Goal: Transaction & Acquisition: Purchase product/service

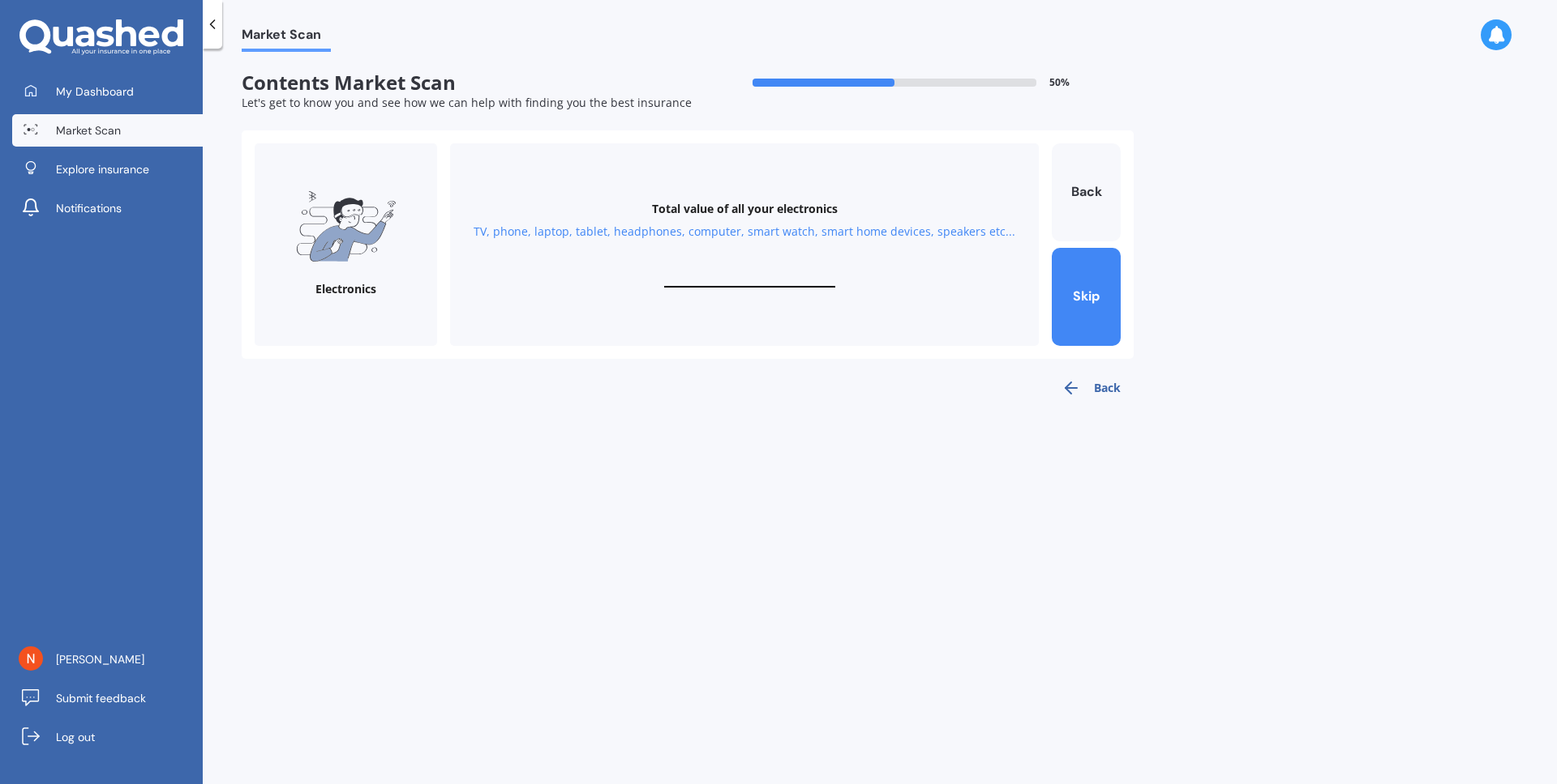
paste input "$8,954"
type input "$8,954"
click at [1076, 302] on button "Next" at bounding box center [1086, 297] width 69 height 98
click at [780, 284] on input "text" at bounding box center [749, 280] width 171 height 16
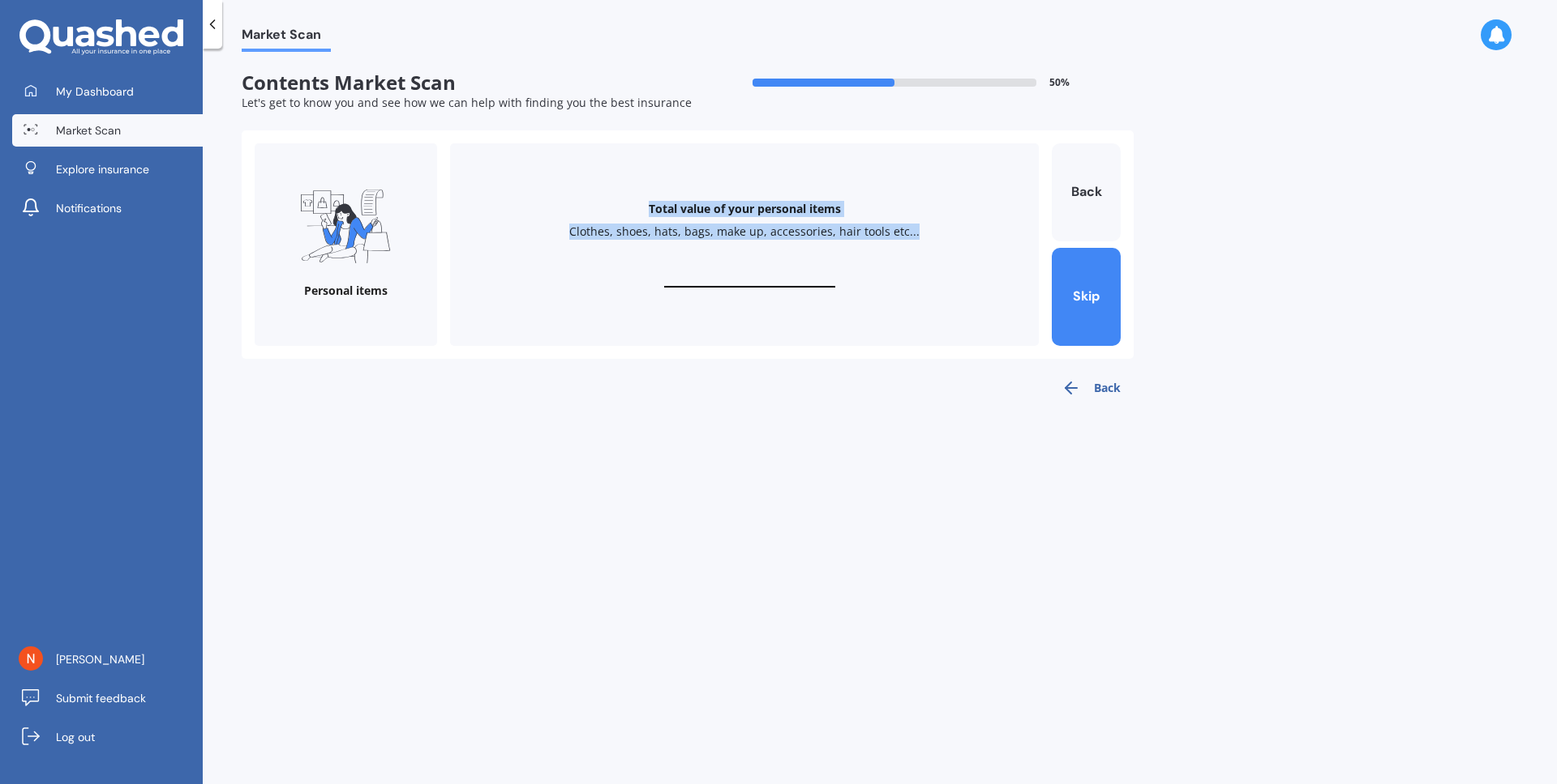
drag, startPoint x: 934, startPoint y: 248, endPoint x: 637, endPoint y: 213, distance: 299.1
click at [642, 208] on div "Total value of your personal items Clothes, shoes, hats, bags, make up, accesso…" at bounding box center [743, 245] width 589 height 203
copy div "Total value of your personal items Clothes, shoes, hats, bags, make up, accesso…"
click at [740, 275] on input "text" at bounding box center [749, 280] width 171 height 16
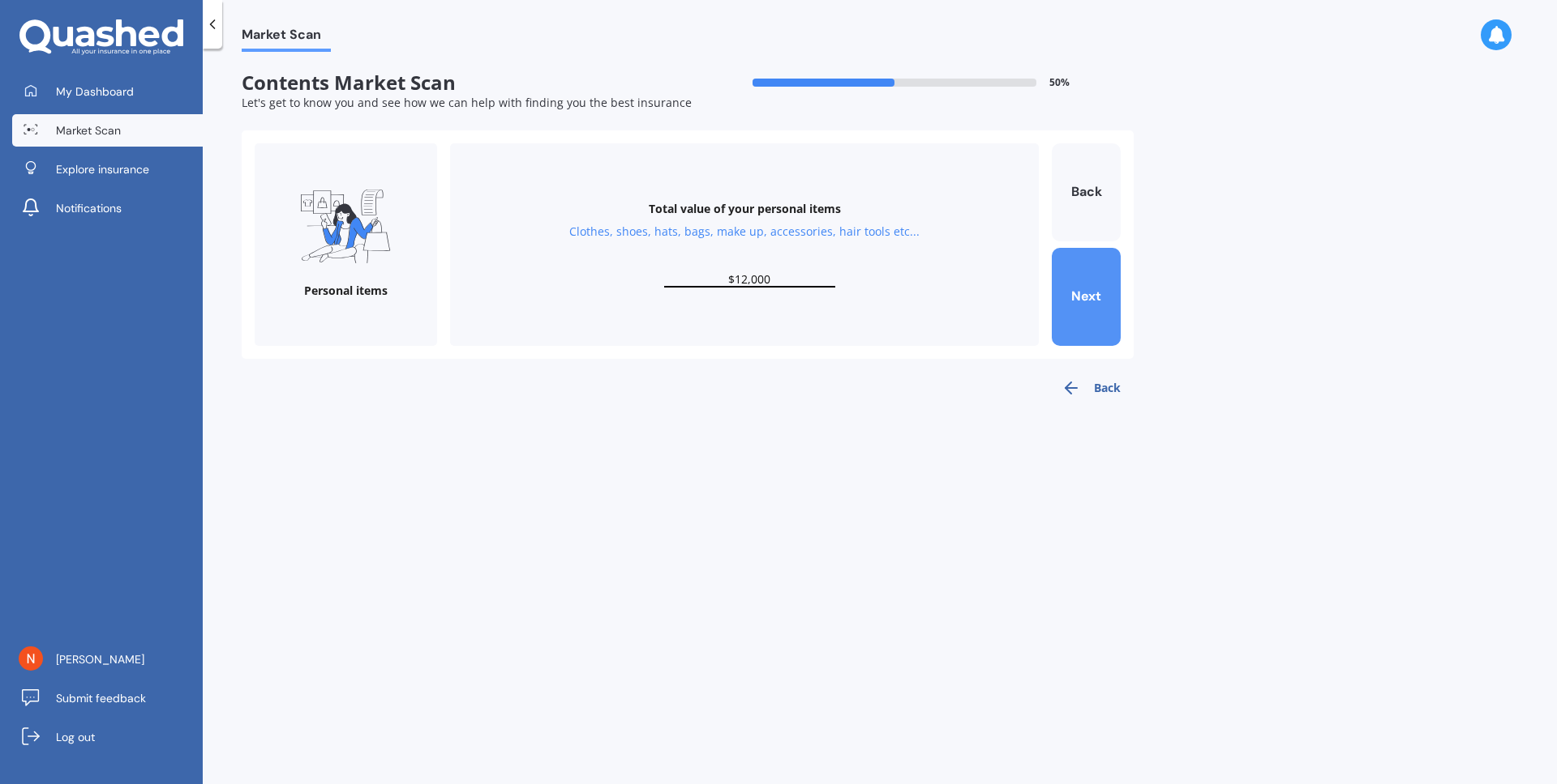
type input "$12,000"
click at [1109, 300] on button "Next" at bounding box center [1086, 297] width 69 height 98
click at [744, 269] on div "Total value of your valuables Bracelets, watches, rings, necklaces, broaches, c…" at bounding box center [743, 245] width 589 height 203
click at [741, 278] on input "text" at bounding box center [749, 280] width 171 height 16
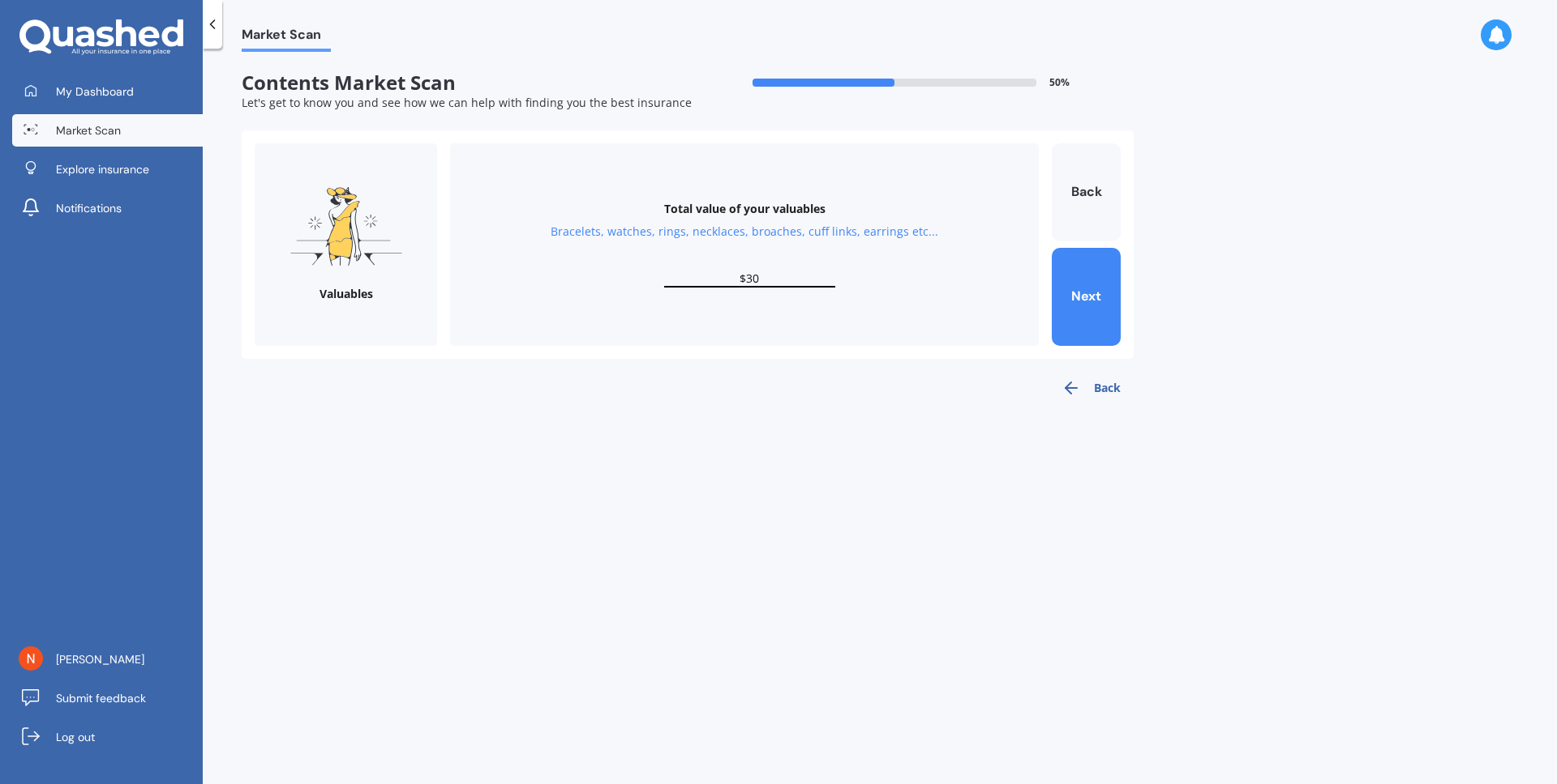
type input "$3"
type input "$500"
click at [1110, 324] on button "Next" at bounding box center [1086, 297] width 69 height 98
click at [766, 280] on input "text" at bounding box center [749, 280] width 171 height 16
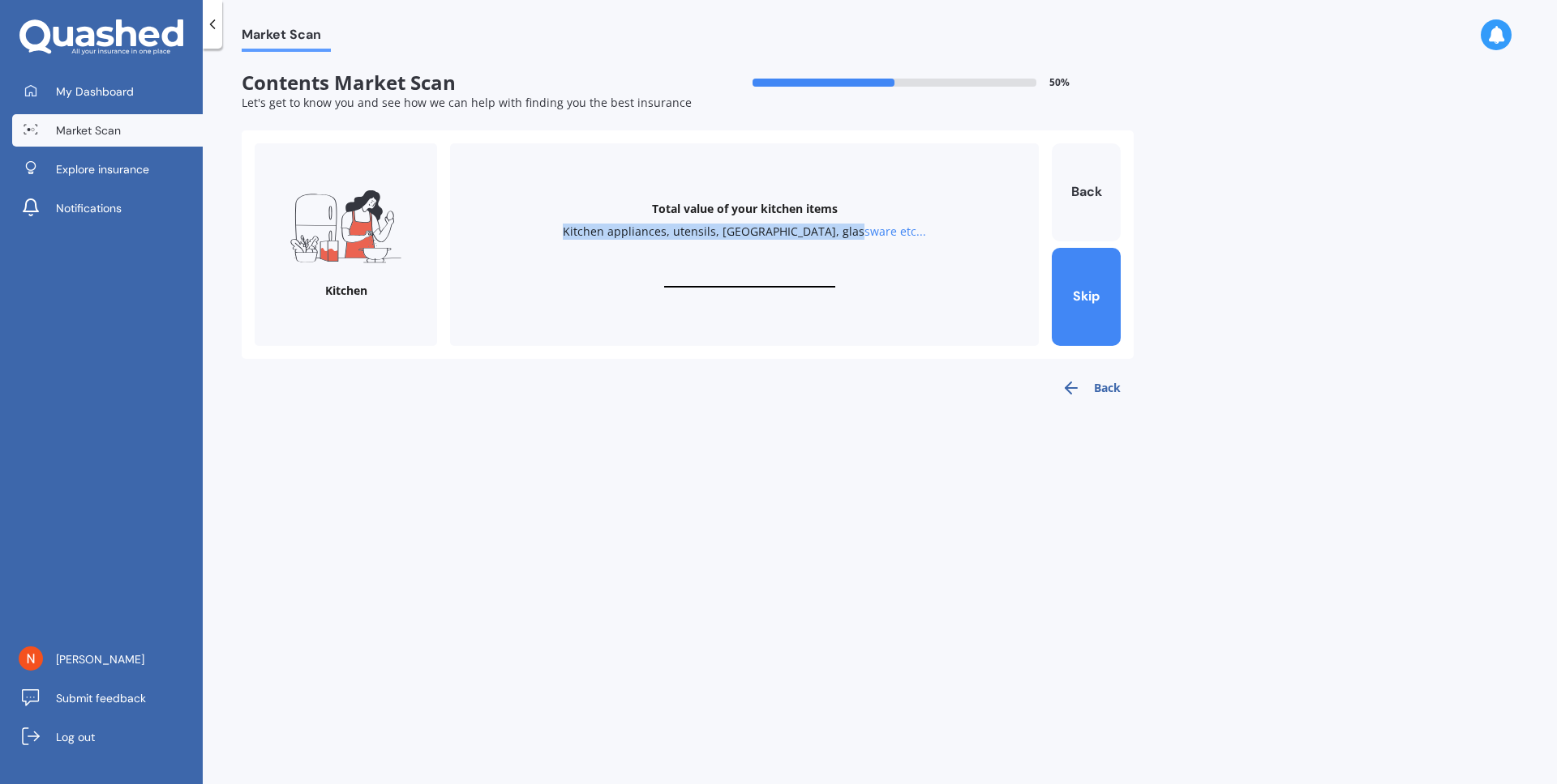
drag, startPoint x: 889, startPoint y: 256, endPoint x: 463, endPoint y: 209, distance: 428.6
click at [463, 209] on div "Total value of your kitchen items Kitchen appliances, utensils, china, glasswar…" at bounding box center [743, 245] width 589 height 203
copy div "Kitchen appliances, utensils, [GEOGRAPHIC_DATA], glassware etc..."
drag, startPoint x: 945, startPoint y: 247, endPoint x: 934, endPoint y: 243, distance: 11.7
click at [941, 247] on div "Total value of your kitchen items Kitchen appliances, utensils, china, glasswar…" at bounding box center [743, 245] width 589 height 203
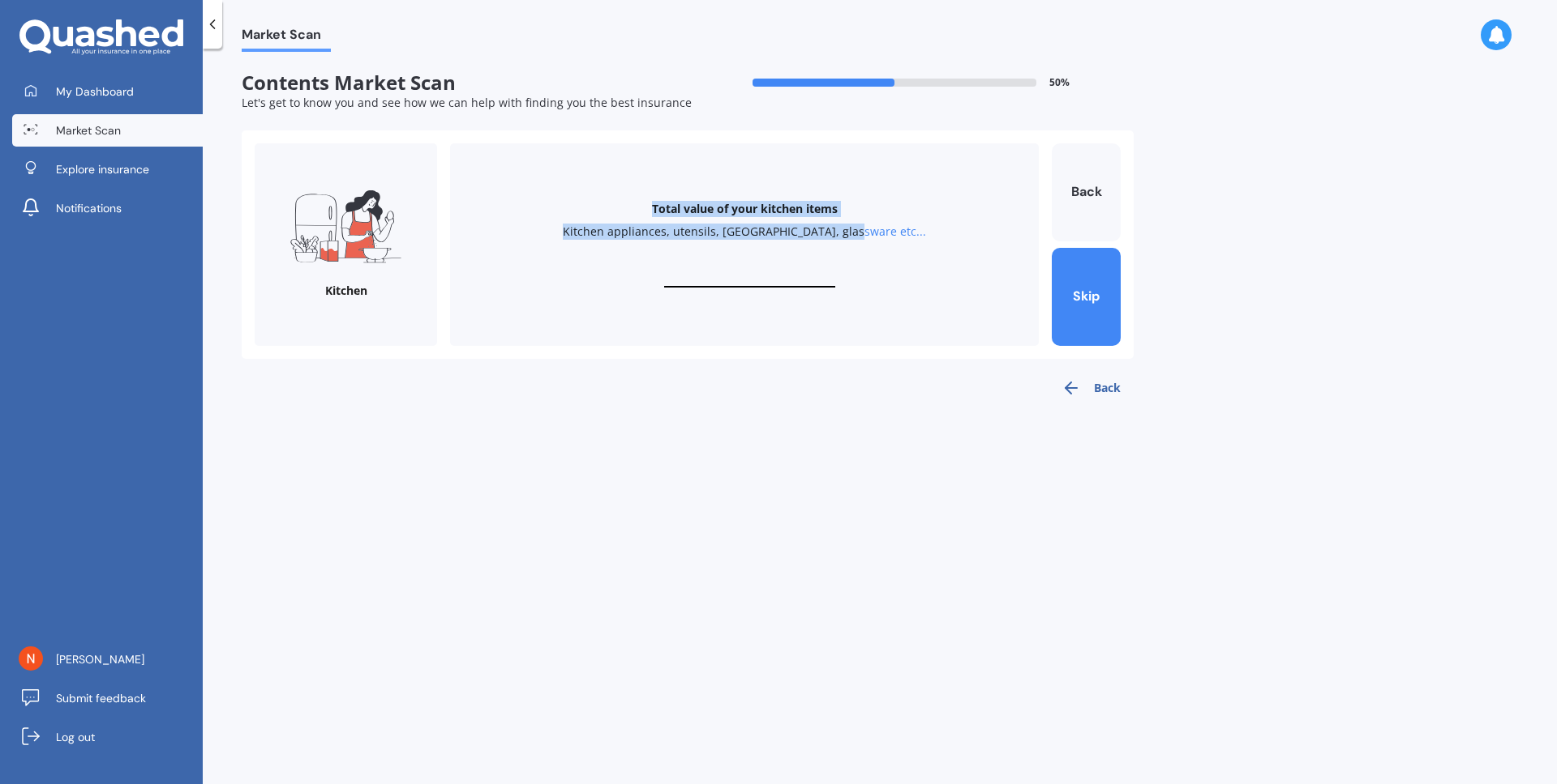
drag, startPoint x: 935, startPoint y: 239, endPoint x: 649, endPoint y: 208, distance: 287.7
click at [649, 208] on div "Total value of your kitchen items Kitchen appliances, utensils, china, glasswar…" at bounding box center [743, 245] width 589 height 203
copy div "Total value of your kitchen items Kitchen appliances, utensils, china, glasswar…"
click at [766, 280] on input "text" at bounding box center [749, 280] width 171 height 16
type input "$5,000"
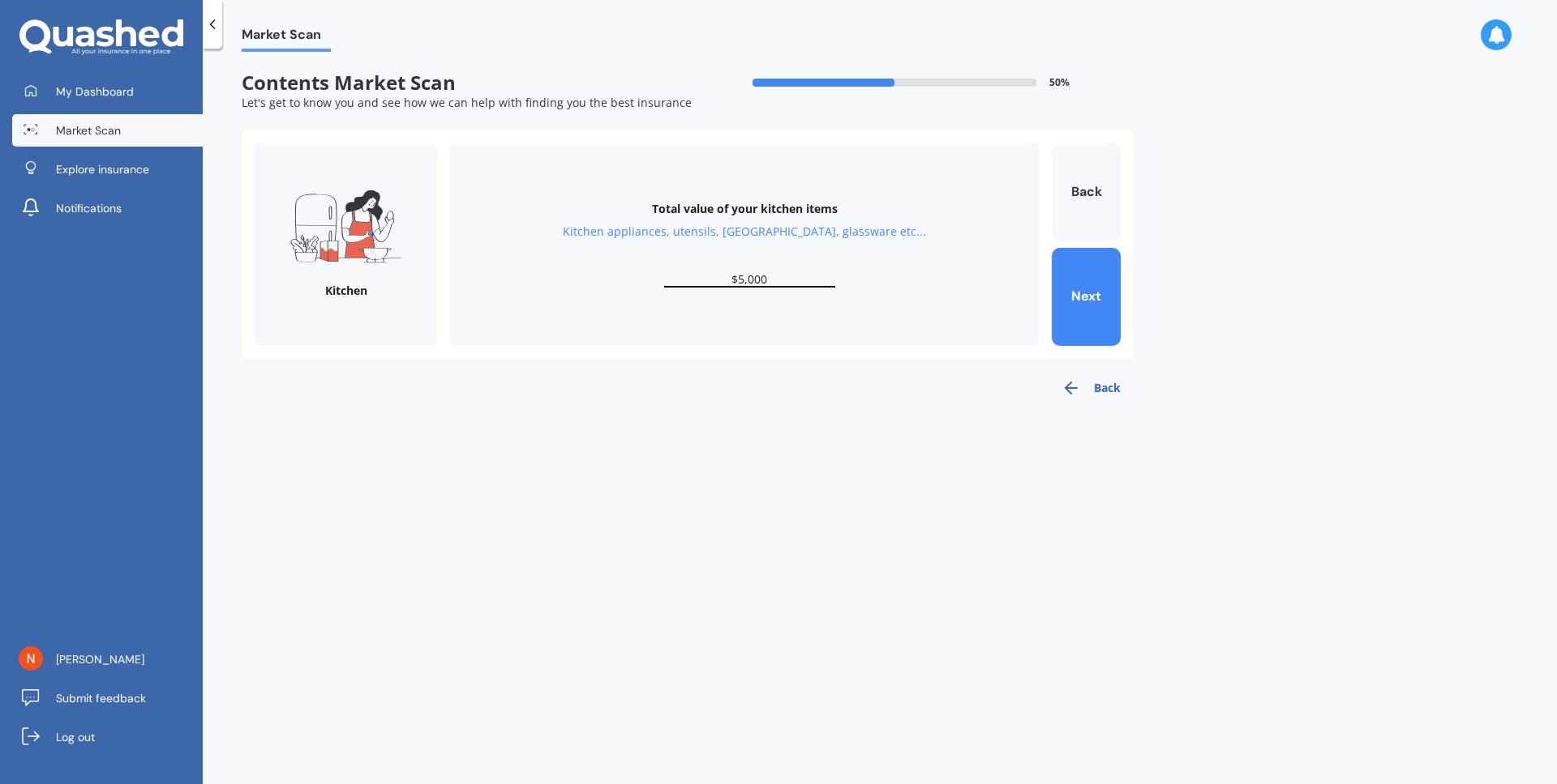
click at [1126, 298] on div "Kitchen Total value of your kitchen items Kitchen appliances, utensils, [GEOGRA…" at bounding box center [687, 244] width 892 height 228
click at [1099, 305] on button "Next" at bounding box center [1086, 297] width 69 height 98
click at [726, 272] on input "text" at bounding box center [749, 280] width 171 height 16
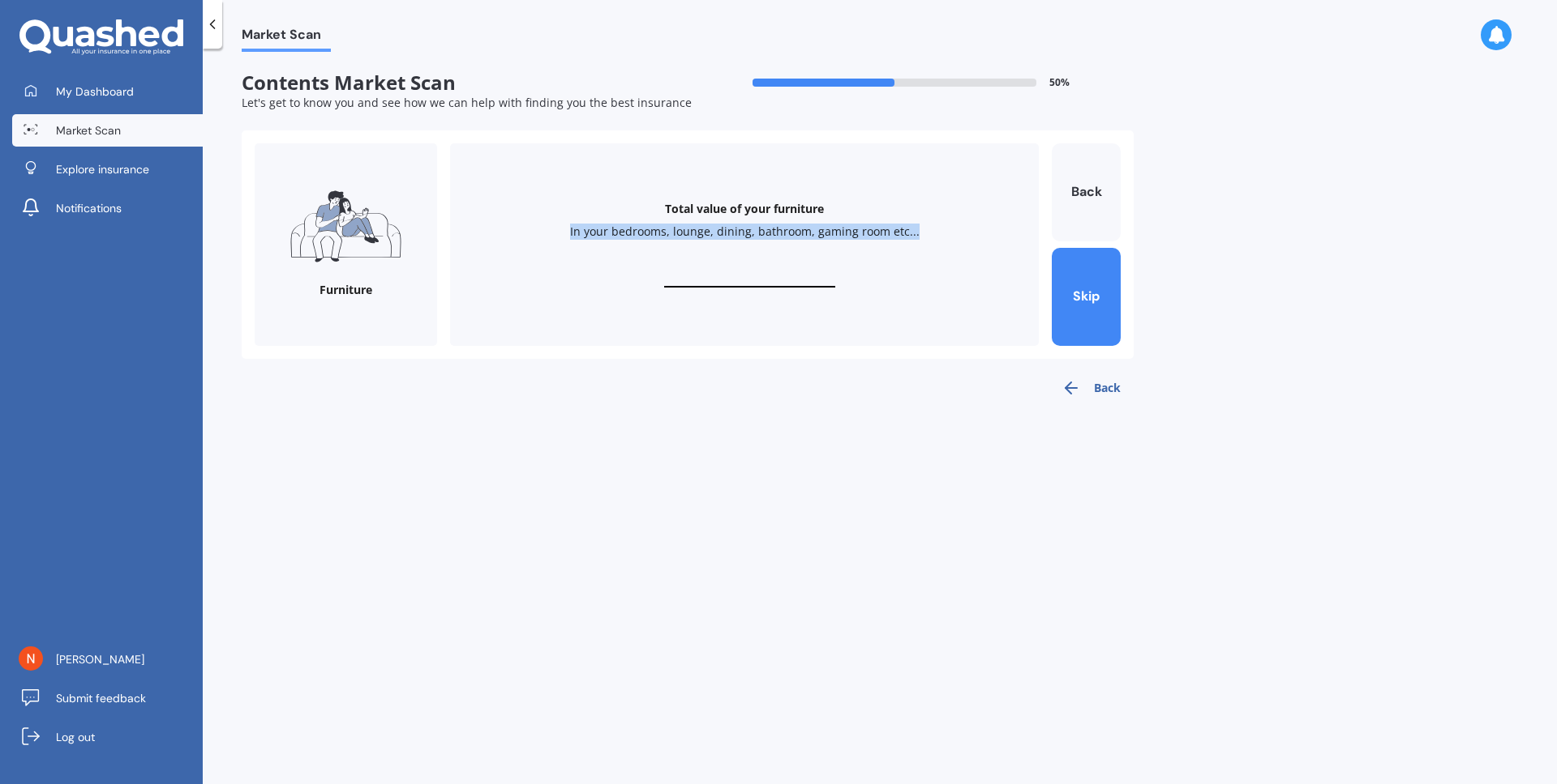
drag, startPoint x: 918, startPoint y: 235, endPoint x: 508, endPoint y: 229, distance: 410.0
click at [508, 229] on div "Total value of your furniture In your bedrooms, lounge, dining, bathroom, gamin…" at bounding box center [743, 245] width 589 height 203
copy div "In your bedrooms, lounge, dining, bathroom, gaming room etc..."
drag, startPoint x: 664, startPoint y: 202, endPoint x: 942, endPoint y: 233, distance: 279.7
click at [941, 233] on div "Total value of your furniture In your bedrooms, lounge, dining, bathroom, gamin…" at bounding box center [743, 245] width 589 height 203
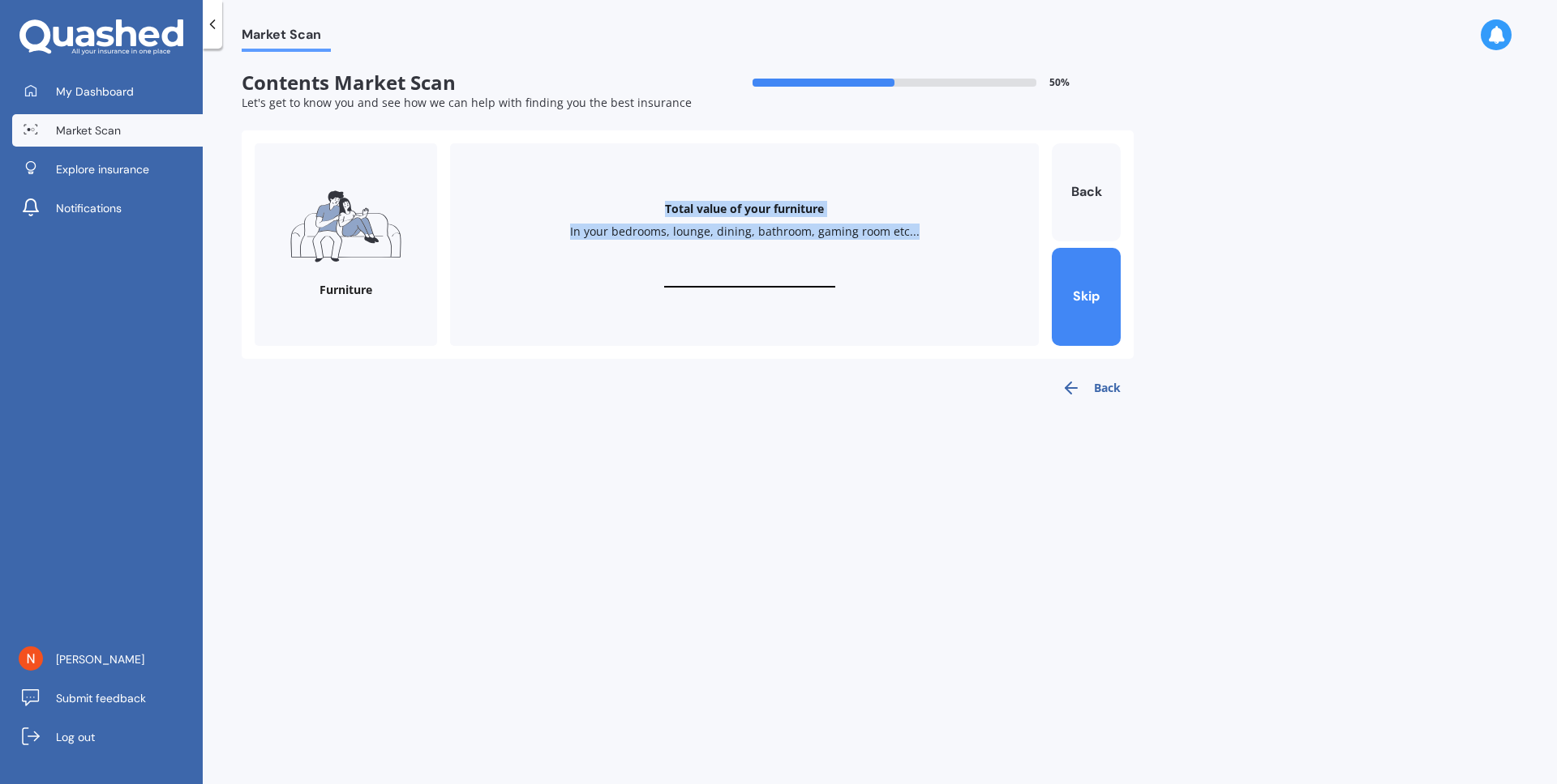
copy div "Total value of your furniture In your bedrooms, lounge, dining, bathroom, gamin…"
click at [728, 275] on input "text" at bounding box center [749, 280] width 171 height 16
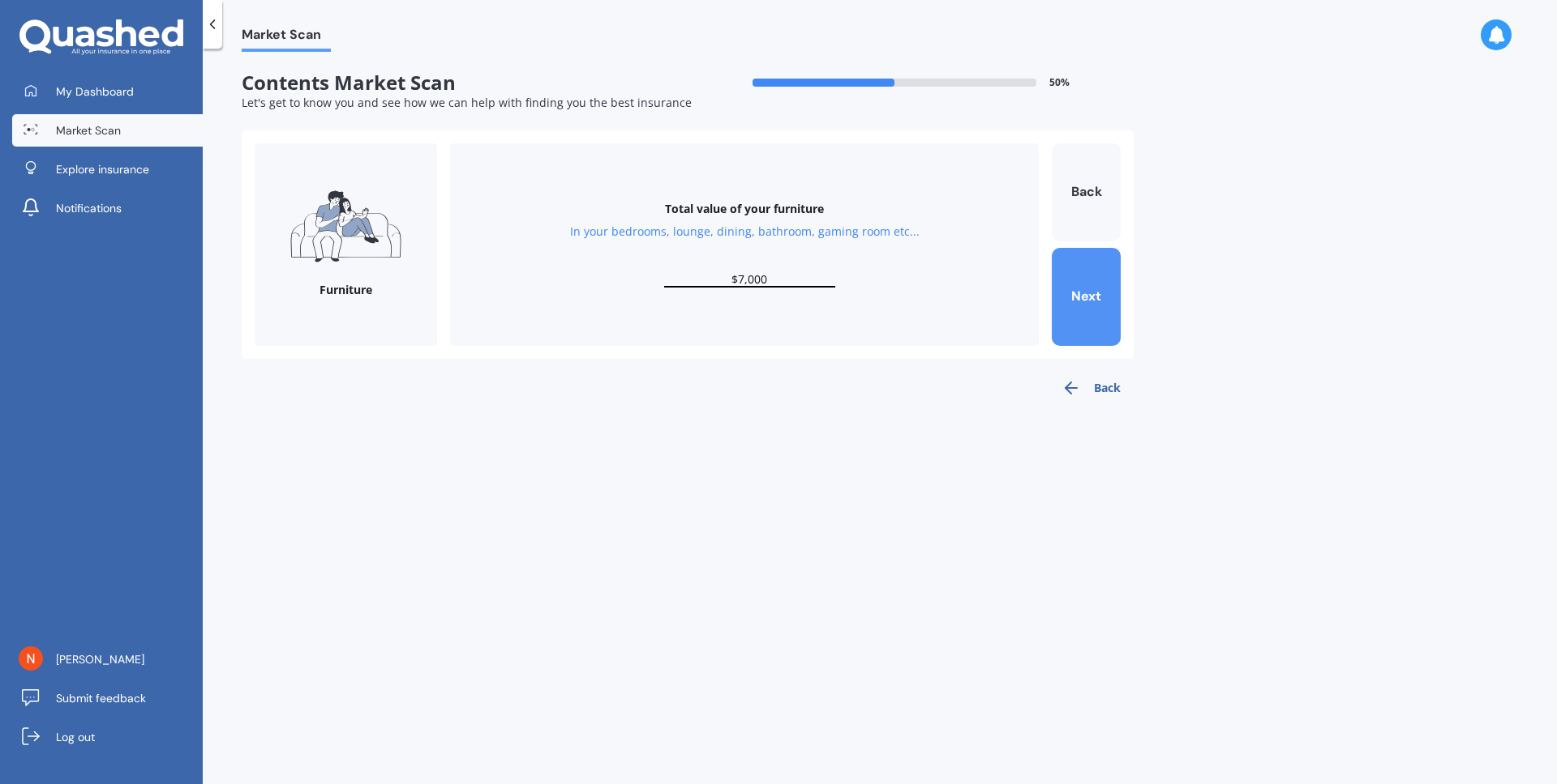
type input "$7,000"
click at [1113, 312] on button "Next" at bounding box center [1086, 297] width 69 height 98
click at [1078, 188] on button "Back" at bounding box center [1086, 193] width 69 height 98
click at [1082, 267] on button "Next" at bounding box center [1086, 297] width 69 height 98
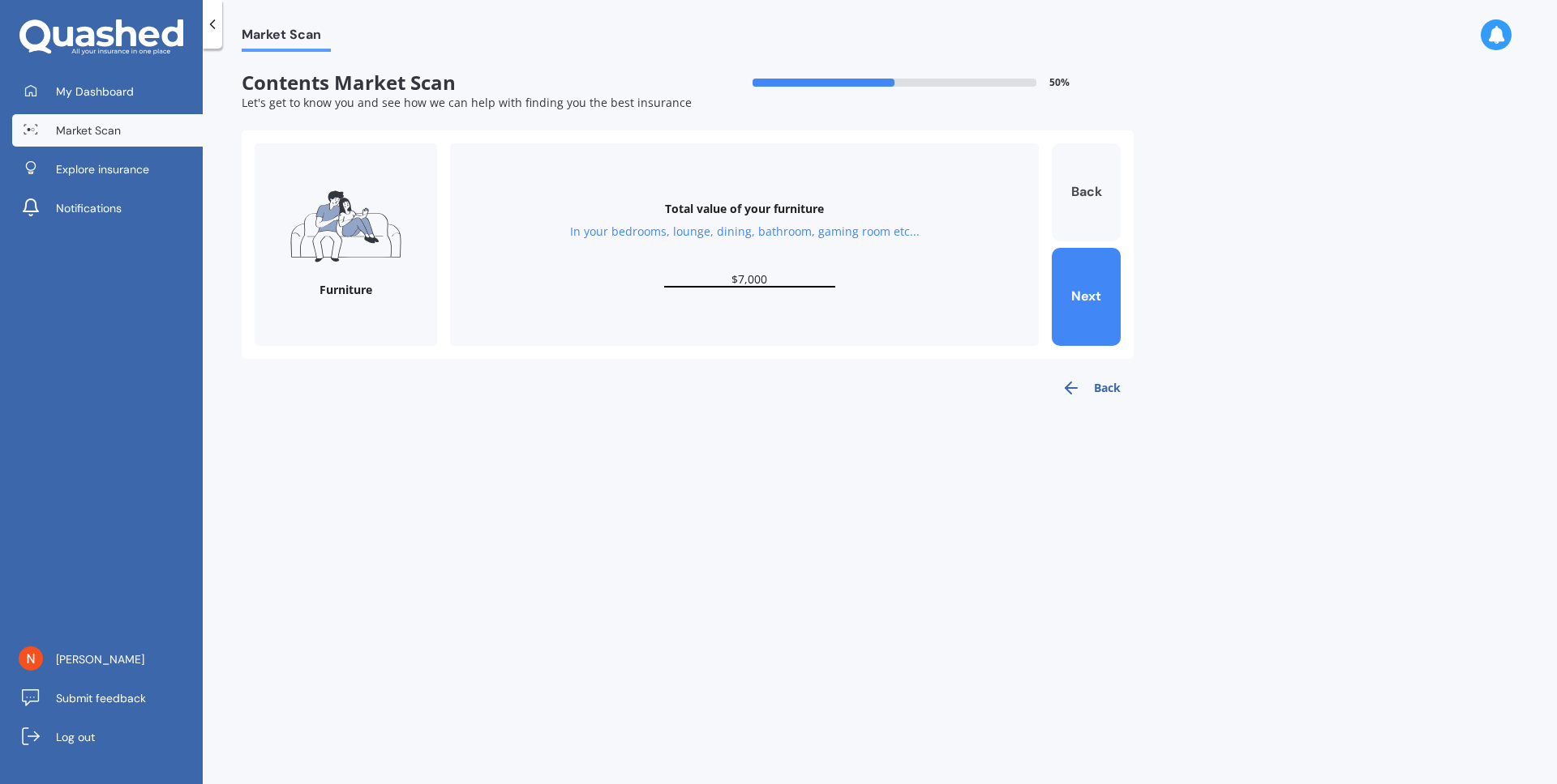
click at [1086, 195] on button "Back" at bounding box center [1086, 193] width 69 height 98
click at [748, 277] on input "$5,000" at bounding box center [749, 280] width 171 height 16
click at [744, 279] on input "$5,000" at bounding box center [749, 280] width 171 height 16
click at [1076, 300] on button "Next" at bounding box center [1086, 297] width 69 height 98
type input "$7,000"
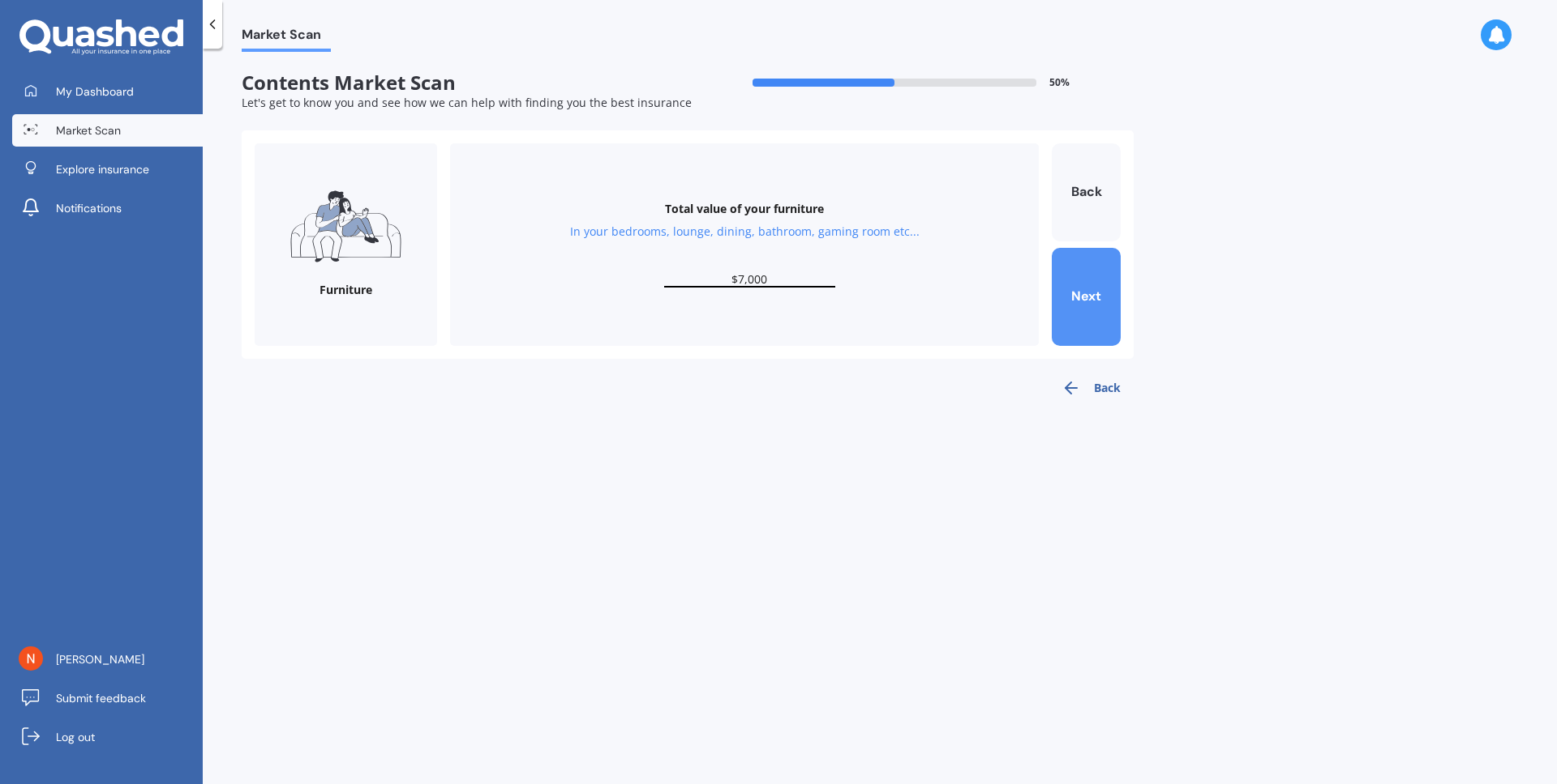
click at [1076, 300] on button "Next" at bounding box center [1086, 297] width 69 height 98
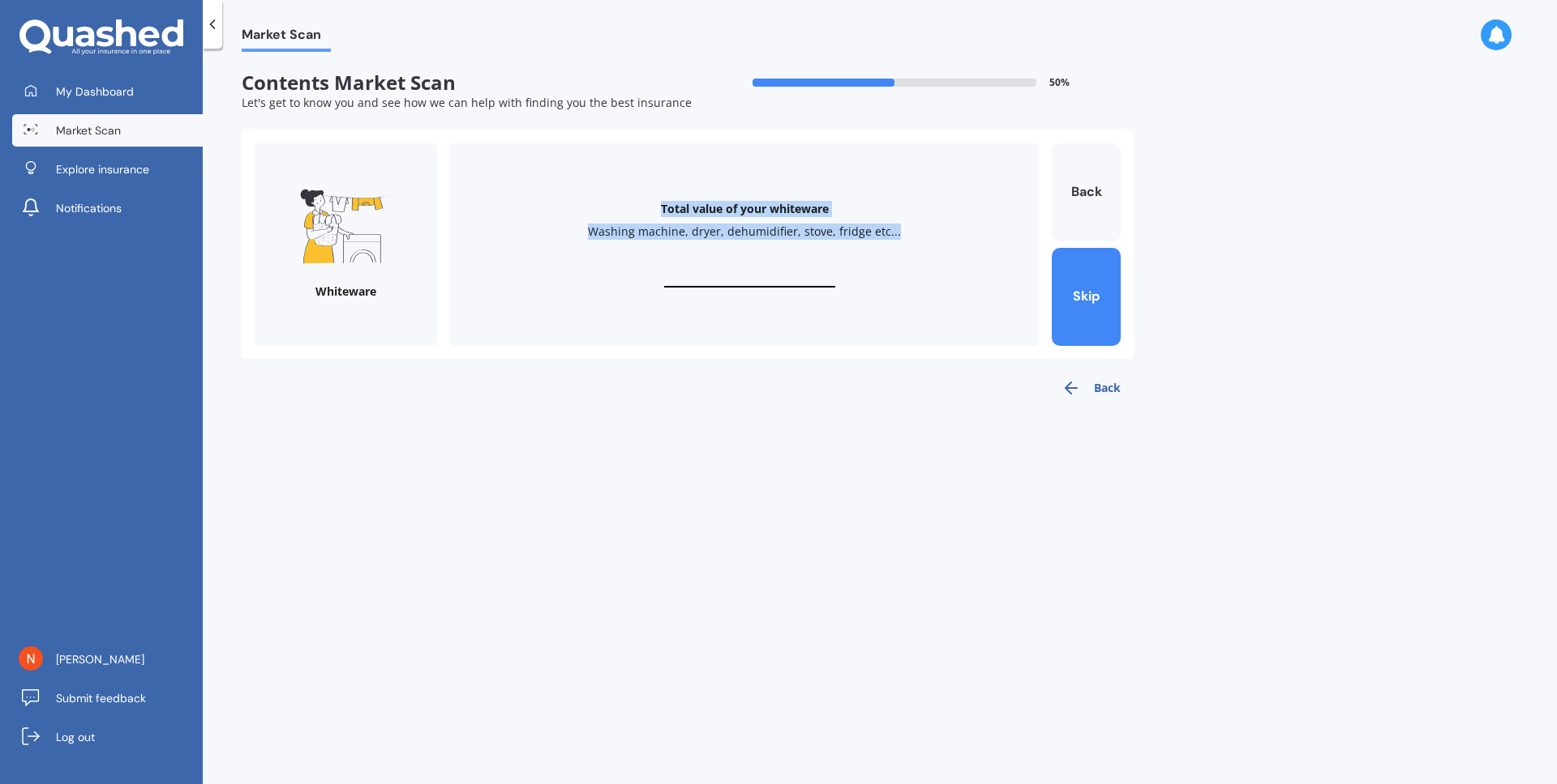
drag, startPoint x: 931, startPoint y: 247, endPoint x: 652, endPoint y: 200, distance: 282.9
click at [652, 200] on div "Total value of your whiteware Washing machine, dryer, dehumidifier, stove, frid…" at bounding box center [743, 245] width 589 height 203
copy div "Total value of your whiteware Washing machine, dryer, dehumidifier, stove, frid…"
click at [774, 279] on input "text" at bounding box center [749, 280] width 171 height 16
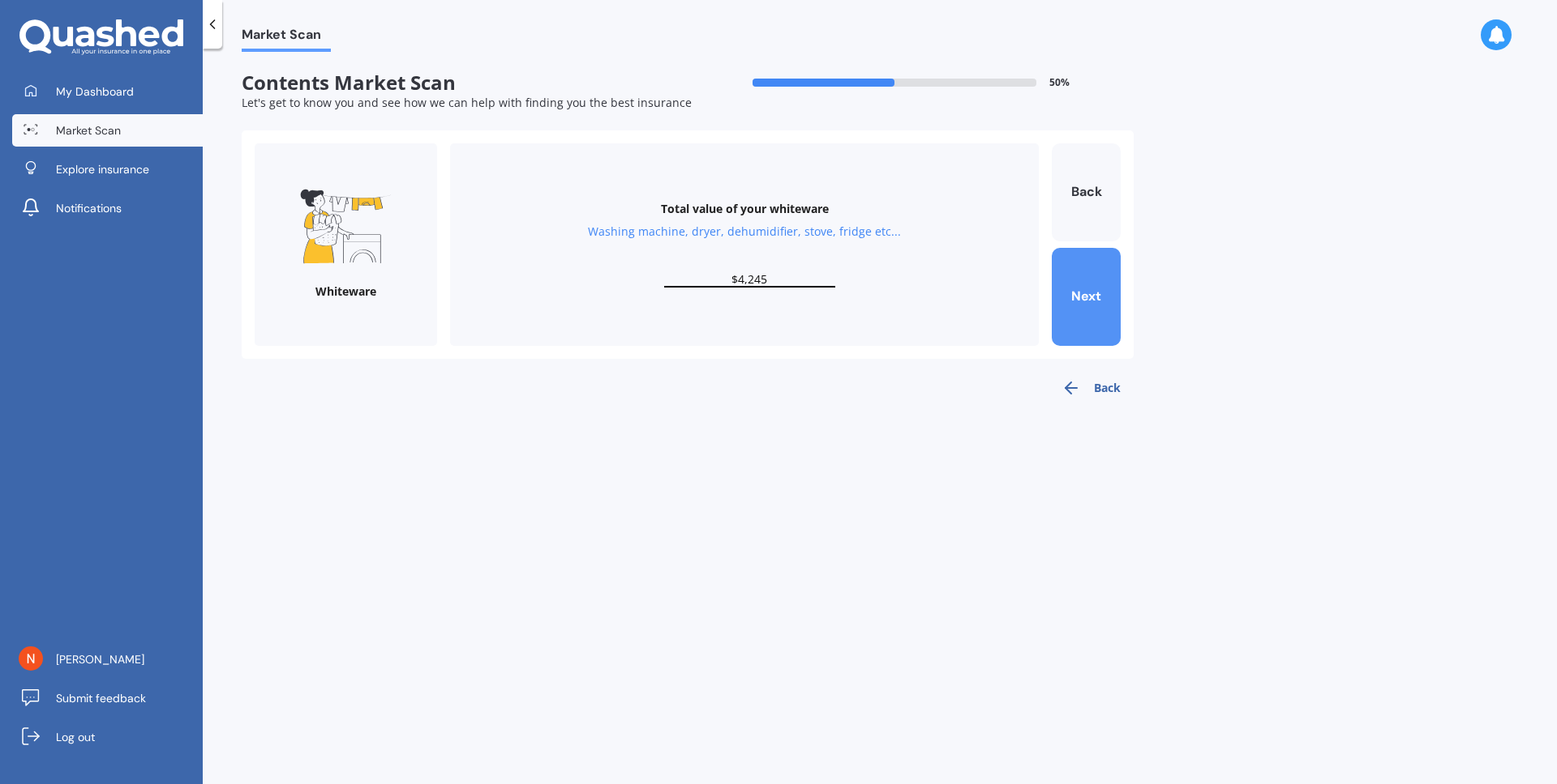
type input "$4,245"
click at [1076, 279] on button "Next" at bounding box center [1086, 297] width 69 height 98
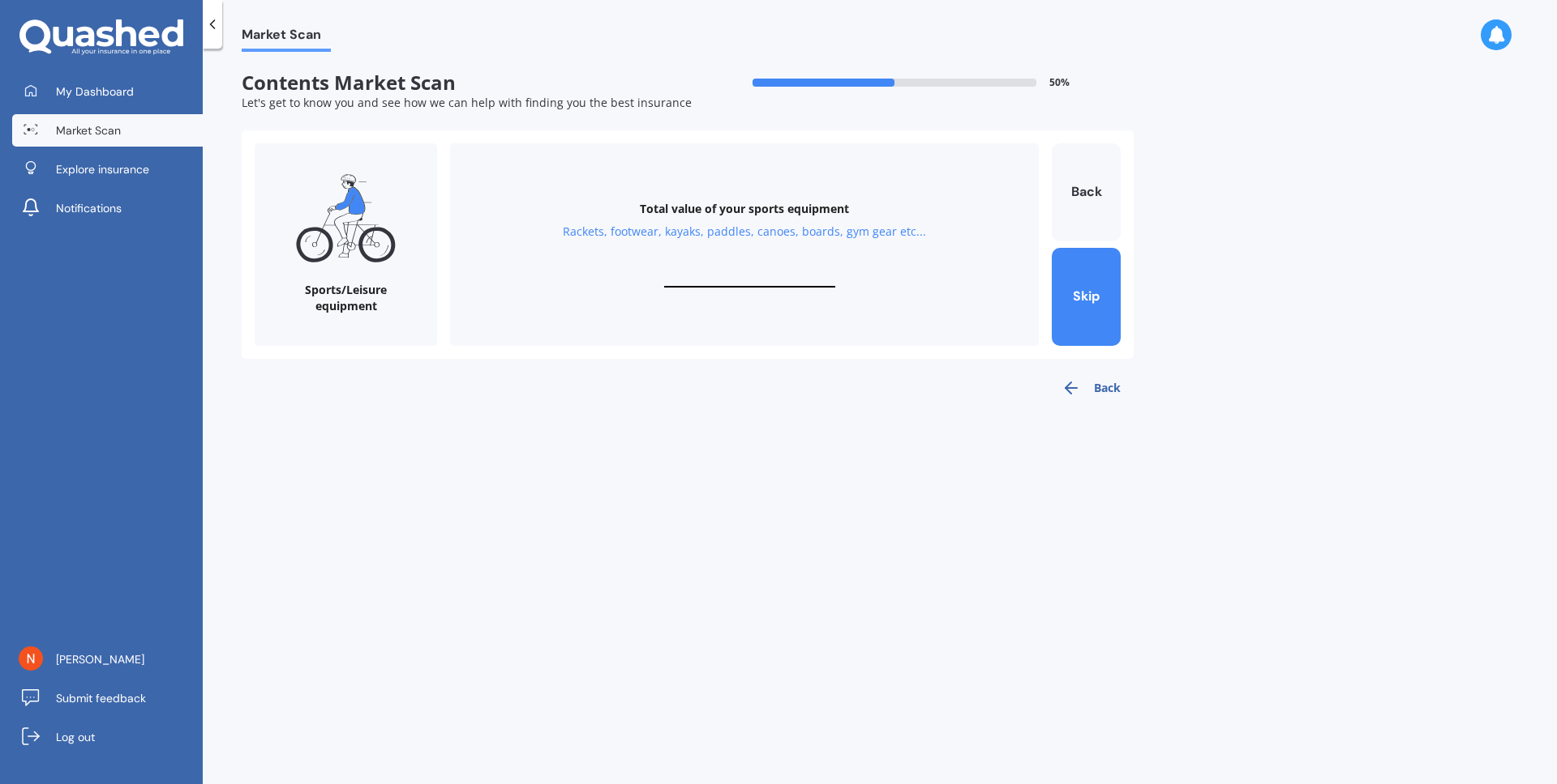
click at [751, 266] on div "Total value of your sports equipment Rackets, footwear, kayaks, paddles, canoes…" at bounding box center [743, 245] width 589 height 203
click at [736, 286] on input "text" at bounding box center [749, 280] width 171 height 16
drag, startPoint x: 972, startPoint y: 248, endPoint x: 620, endPoint y: 196, distance: 355.8
click at [620, 196] on div "Total value of your sports equipment Rackets, footwear, kayaks, paddles, canoes…" at bounding box center [743, 245] width 589 height 203
copy div "Total value of your sports equipment Rackets, footwear, kayaks, paddles, canoes…"
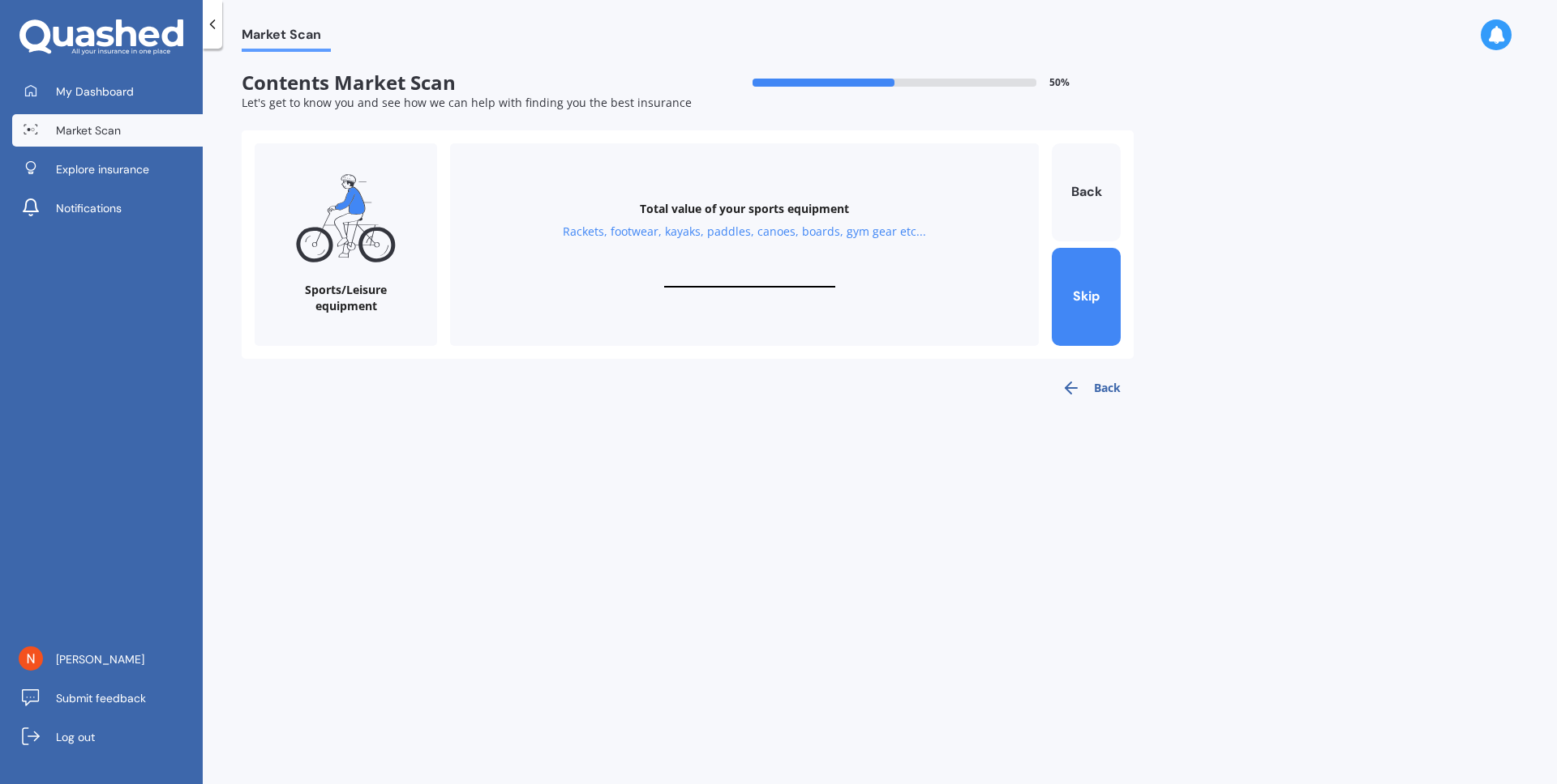
click at [747, 264] on div "Total value of your sports equipment Rackets, footwear, kayaks, paddles, canoes…" at bounding box center [743, 245] width 589 height 203
click at [744, 270] on div "Total value of your sports equipment Rackets, footwear, kayaks, paddles, canoes…" at bounding box center [743, 245] width 589 height 203
click at [731, 280] on input "text" at bounding box center [749, 280] width 171 height 16
type input "$4"
type input "$8,000"
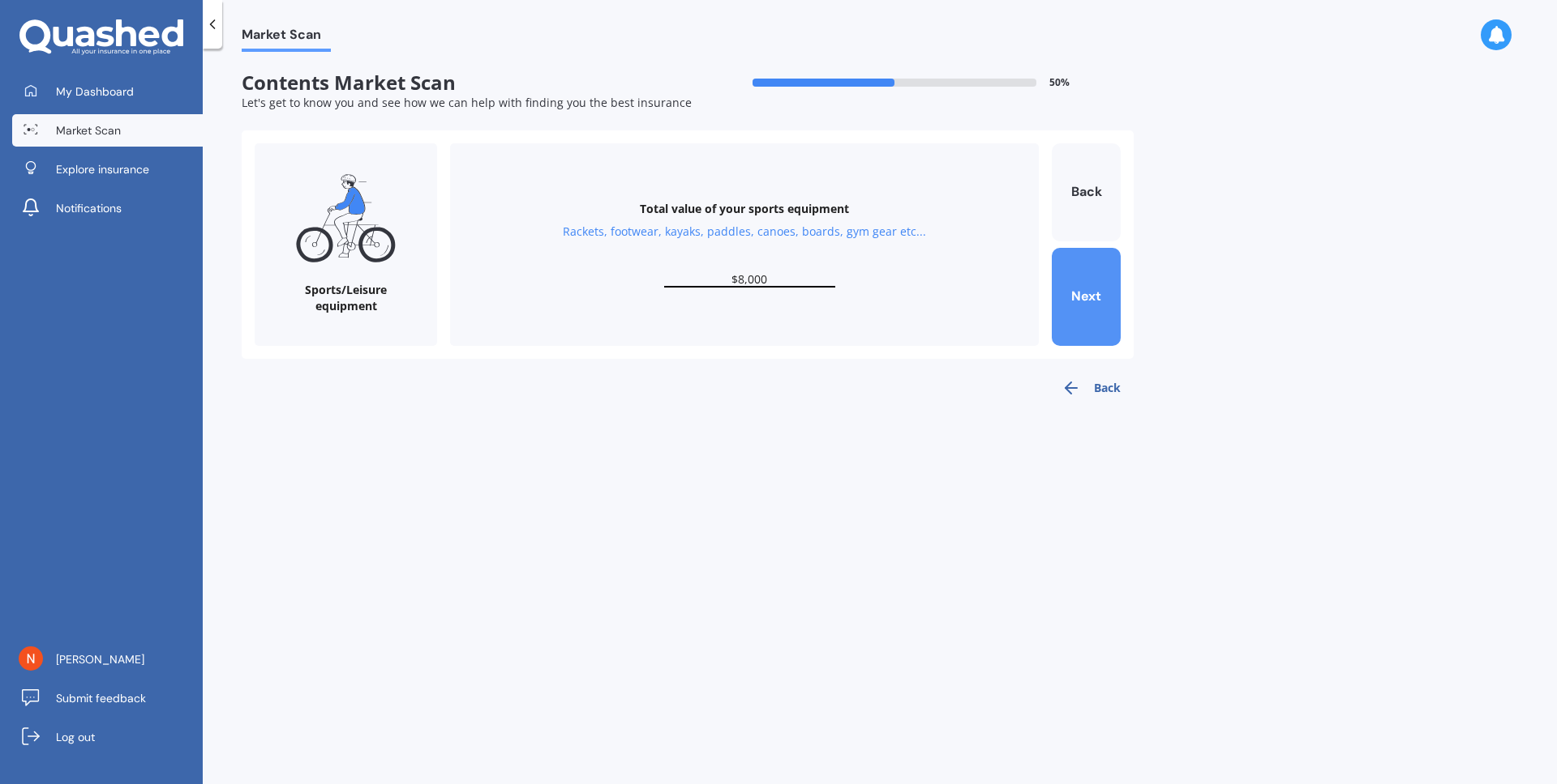
click at [1109, 317] on button "Next" at bounding box center [1086, 297] width 69 height 98
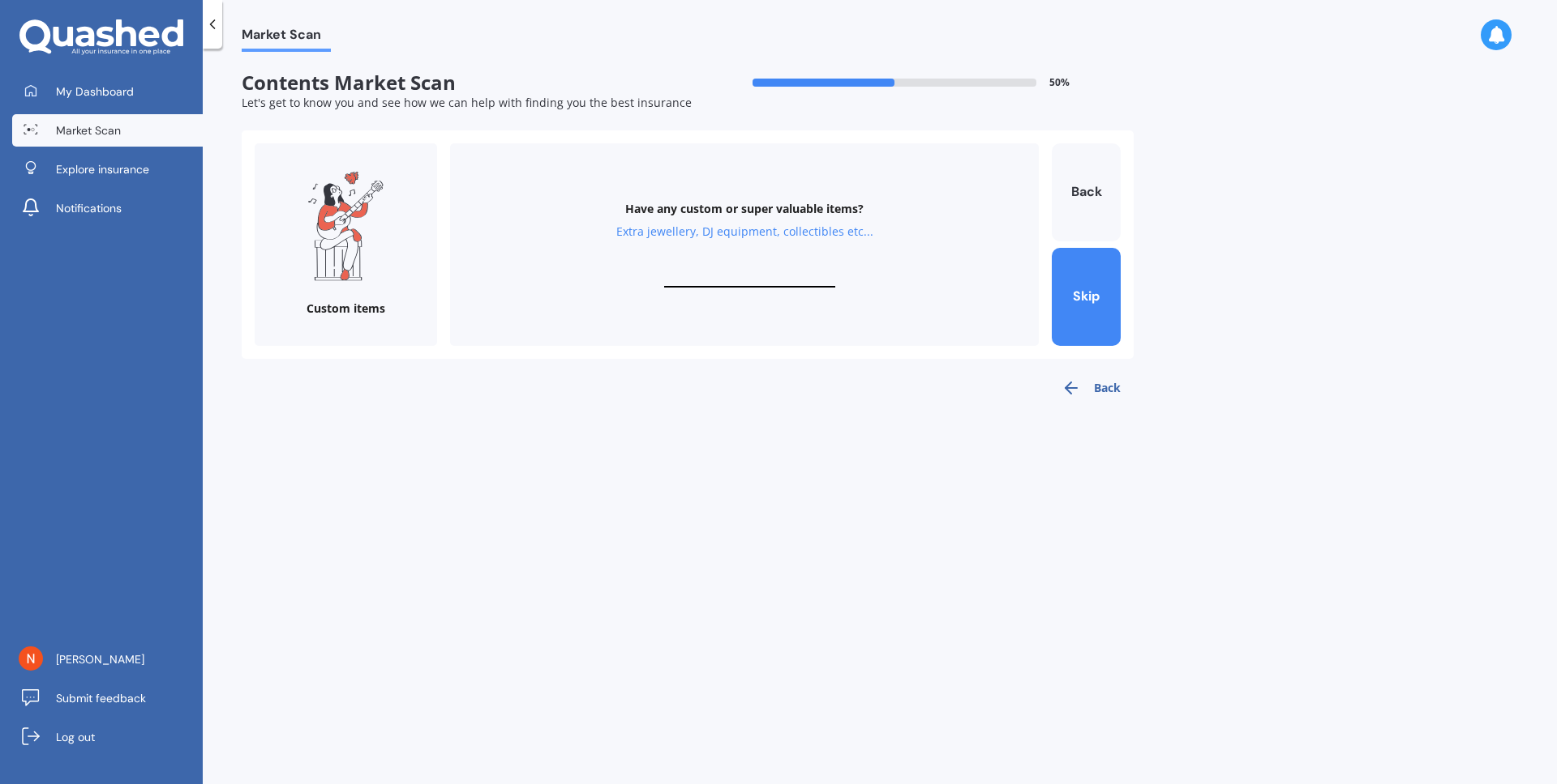
click at [735, 276] on input "text" at bounding box center [749, 280] width 171 height 16
click at [1088, 308] on button "Skip" at bounding box center [1086, 297] width 69 height 98
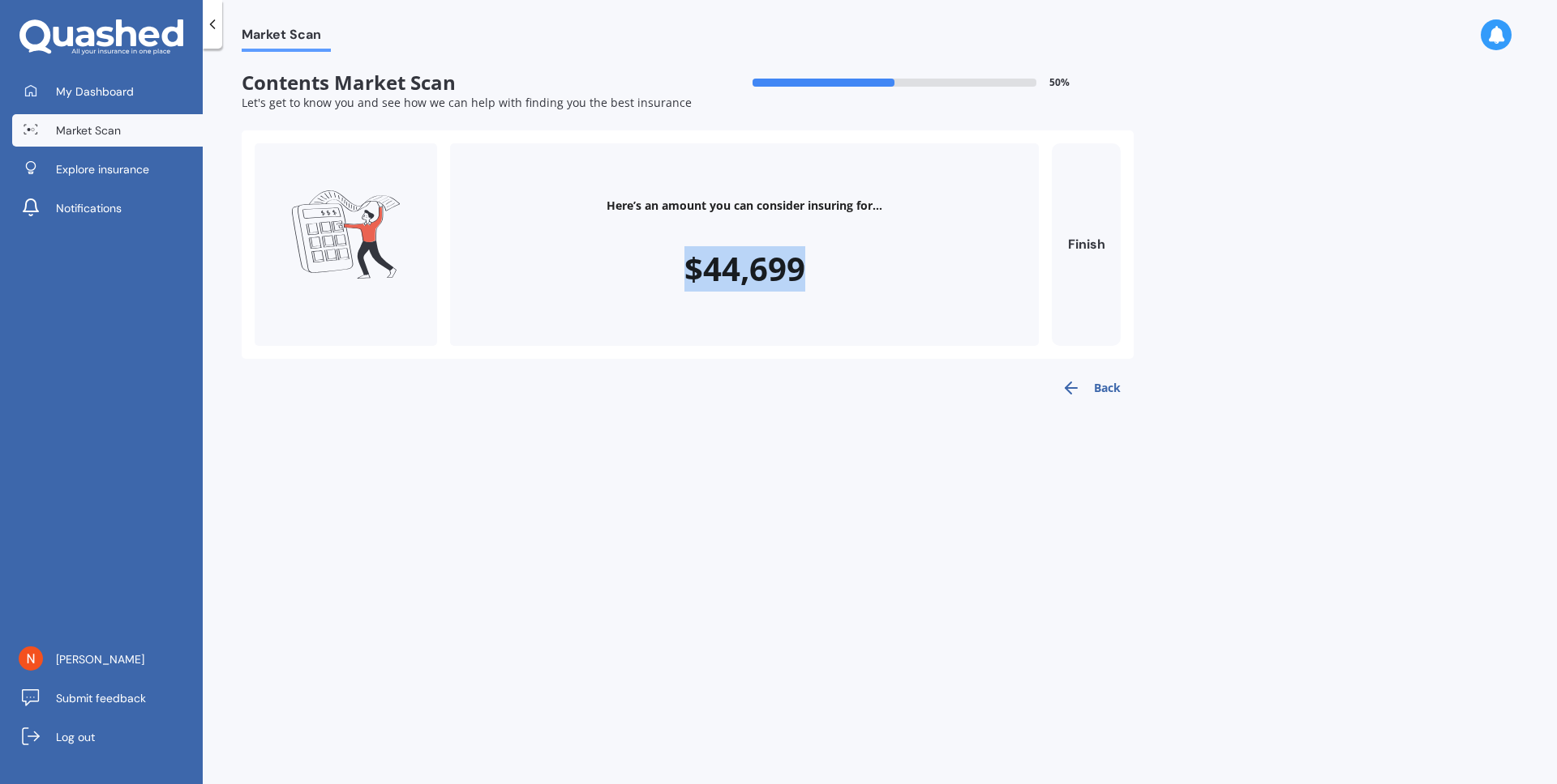
drag, startPoint x: 900, startPoint y: 280, endPoint x: 820, endPoint y: 273, distance: 80.3
click at [820, 273] on div "Here’s an amount you can consider insuring for... $44,699" at bounding box center [743, 245] width 589 height 203
copy div "Here’s an amount you can consider insuring for... $44,699"
click at [137, 186] on div "My Dashboard Market Scan Explore insurance Notifications" at bounding box center [101, 153] width 203 height 156
click at [134, 171] on span "Explore insurance" at bounding box center [102, 169] width 93 height 17
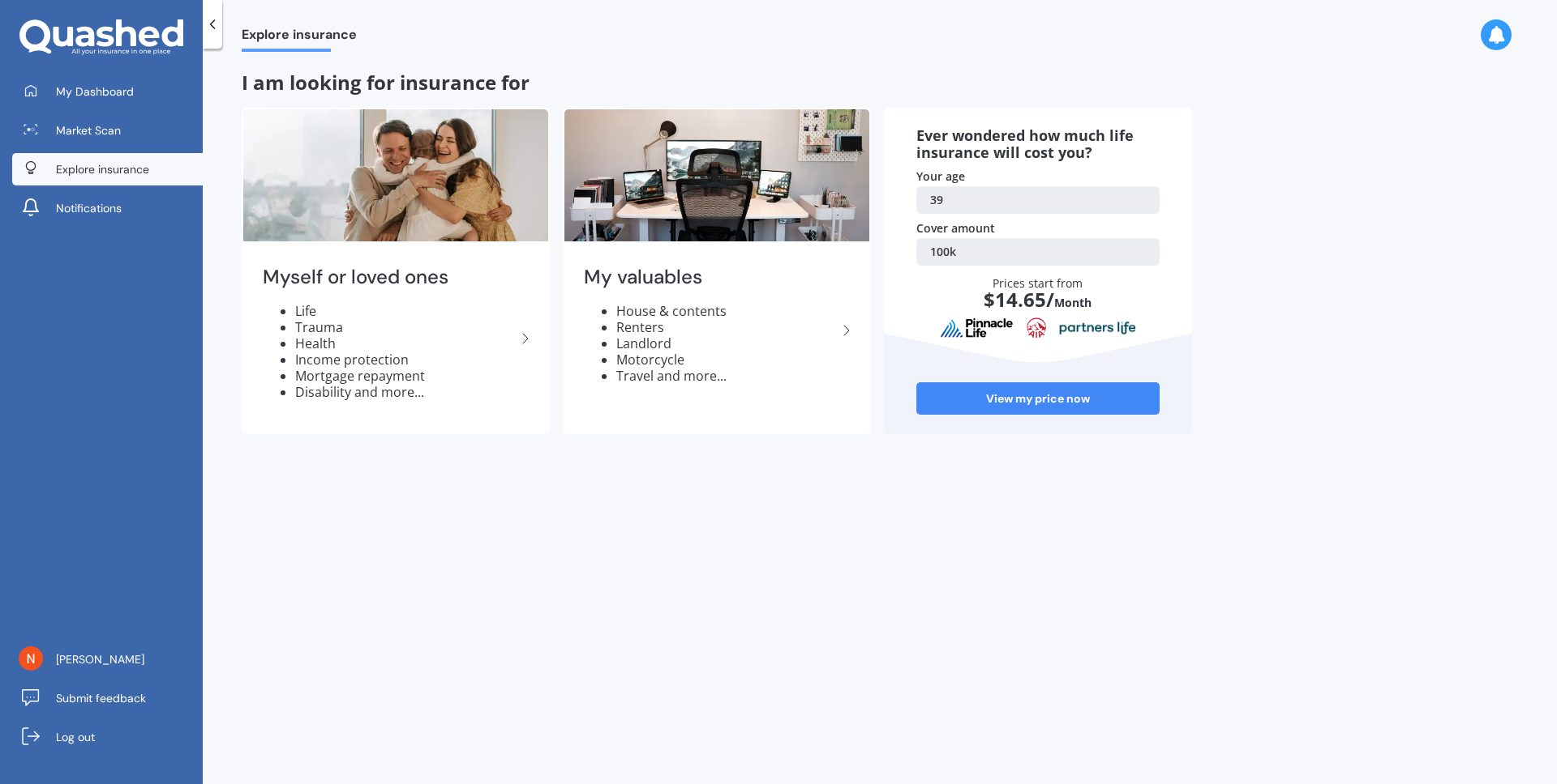
drag, startPoint x: 111, startPoint y: 129, endPoint x: 17, endPoint y: 157, distance: 98.1
click at [111, 129] on span "Market Scan" at bounding box center [88, 130] width 65 height 17
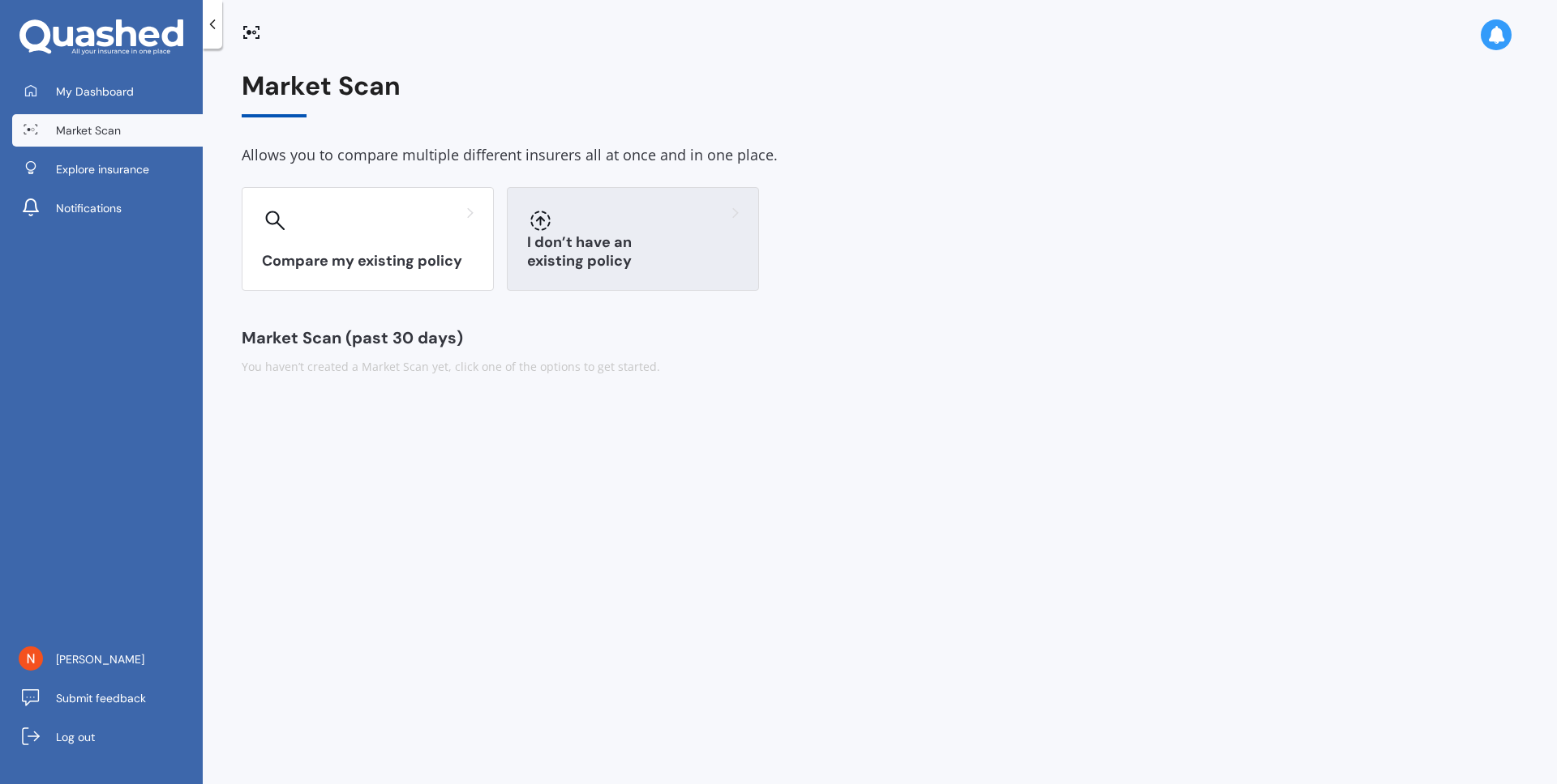
click at [620, 241] on div "I don’t have an existing policy" at bounding box center [632, 239] width 252 height 104
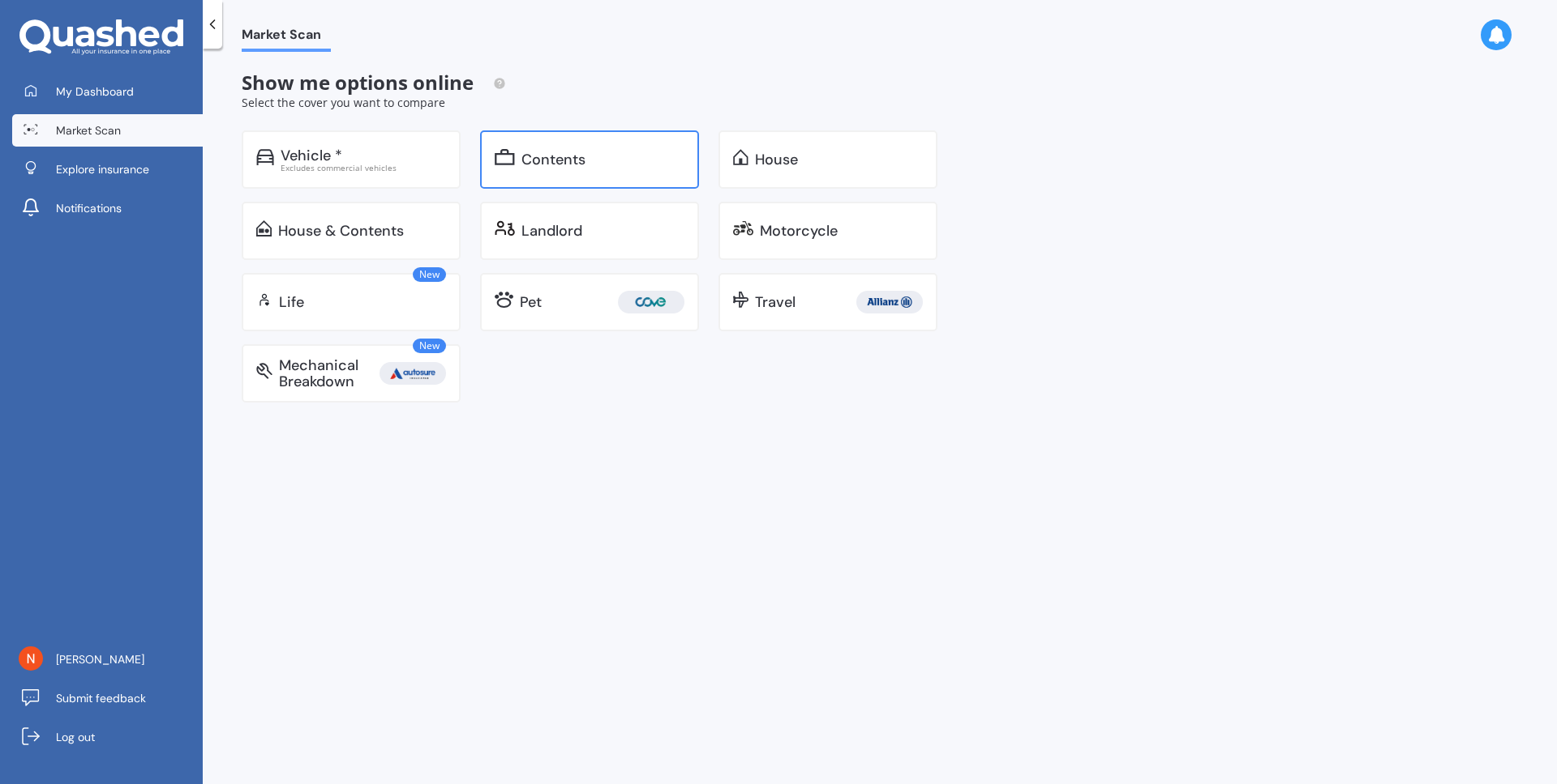
click at [579, 165] on div "Contents" at bounding box center [552, 160] width 64 height 17
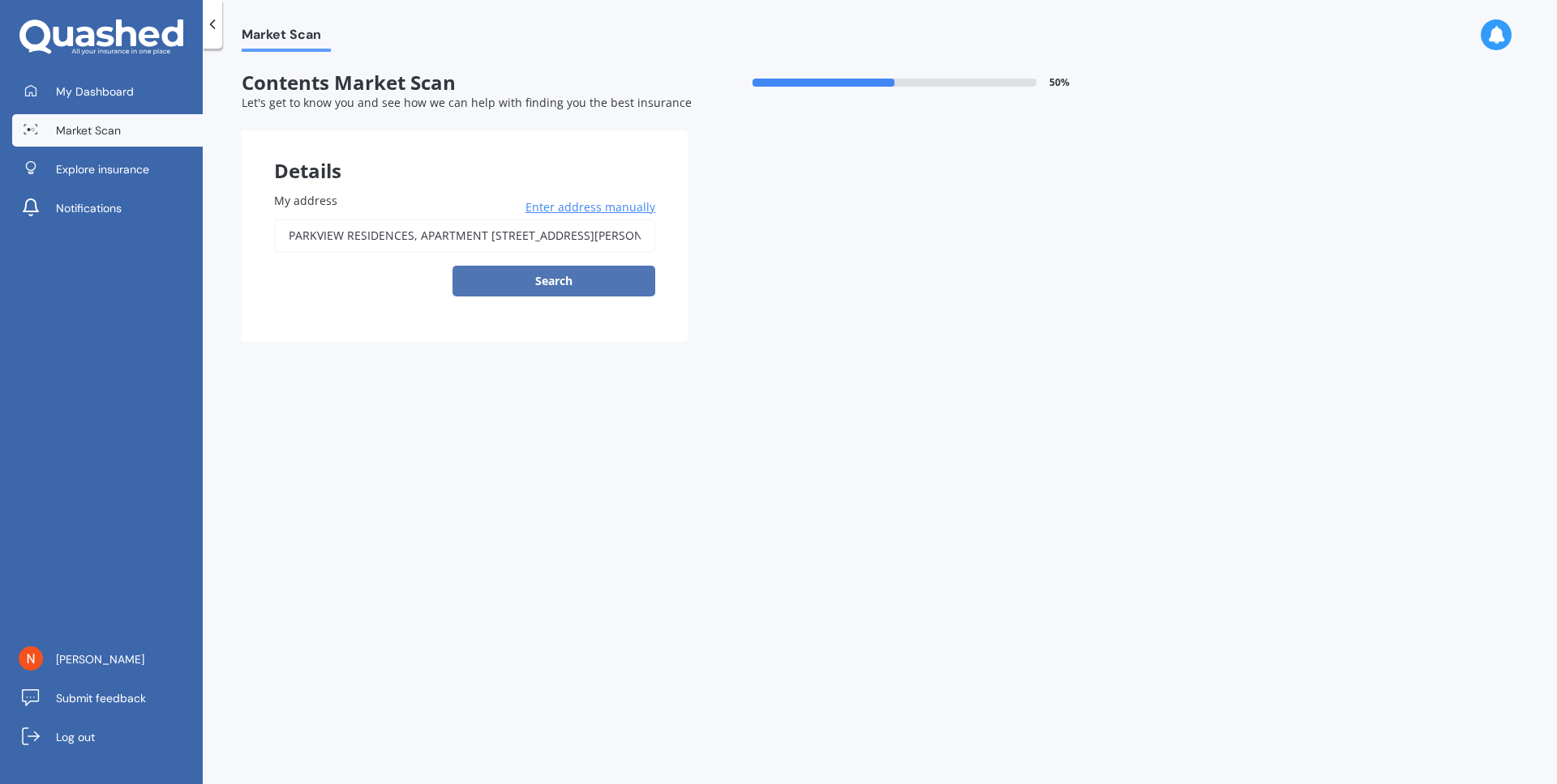
click at [606, 285] on button "Search" at bounding box center [553, 281] width 203 height 30
click at [450, 243] on input "PARKVIEW RESIDENCES, APARTMENT [STREET_ADDRESS][PERSON_NAME]" at bounding box center [464, 236] width 381 height 34
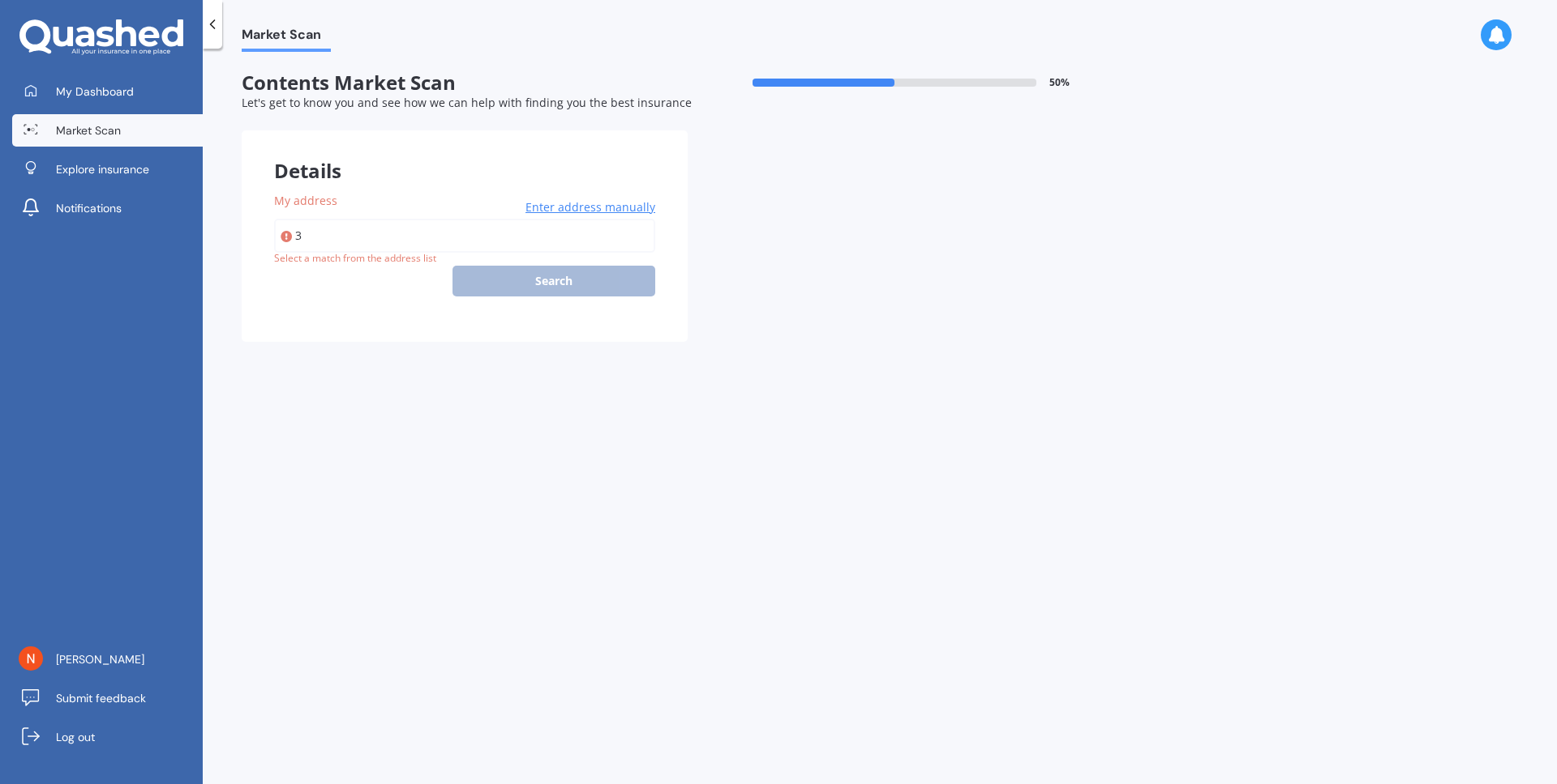
scroll to position [0, 0]
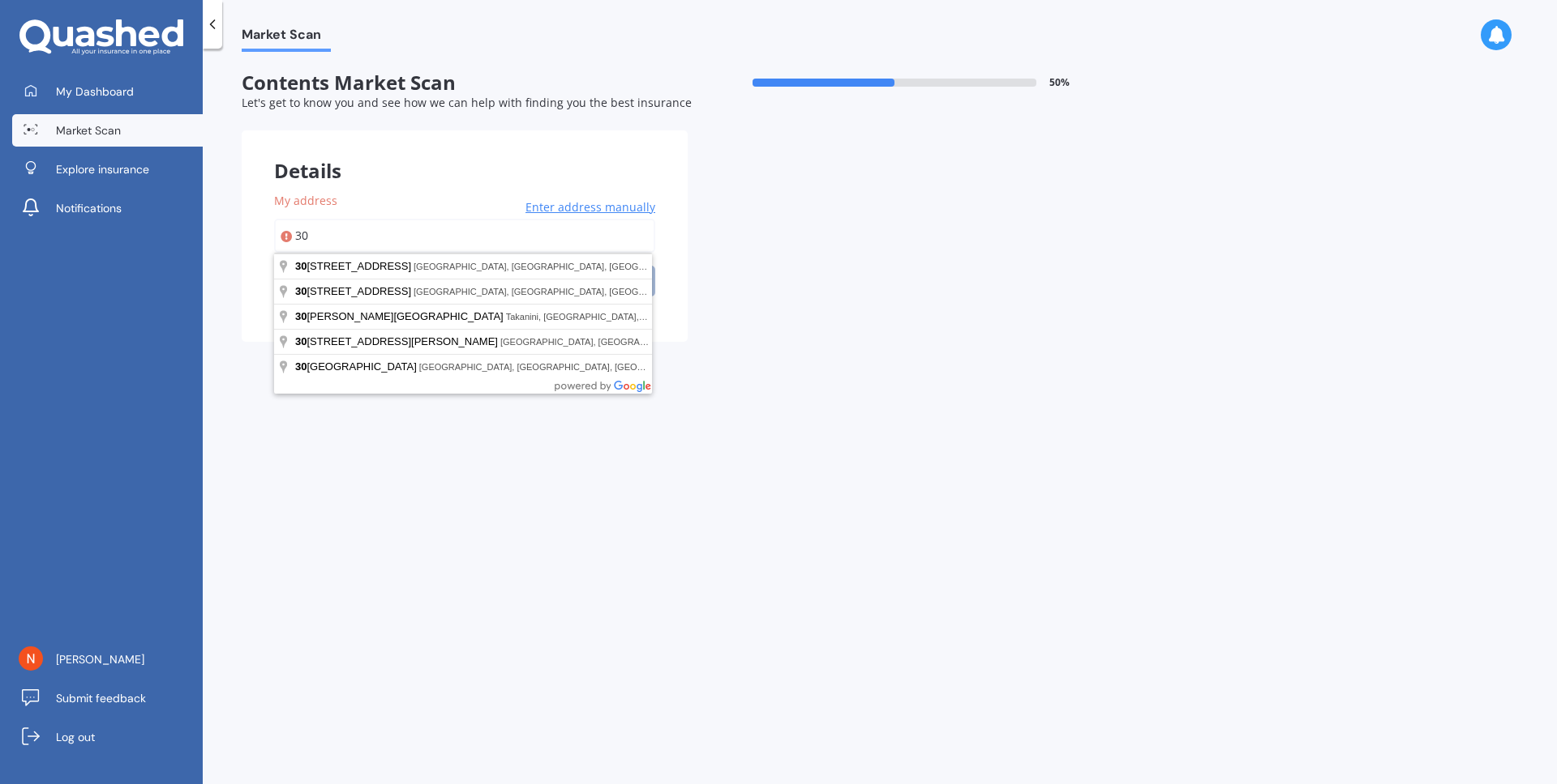
type input "3"
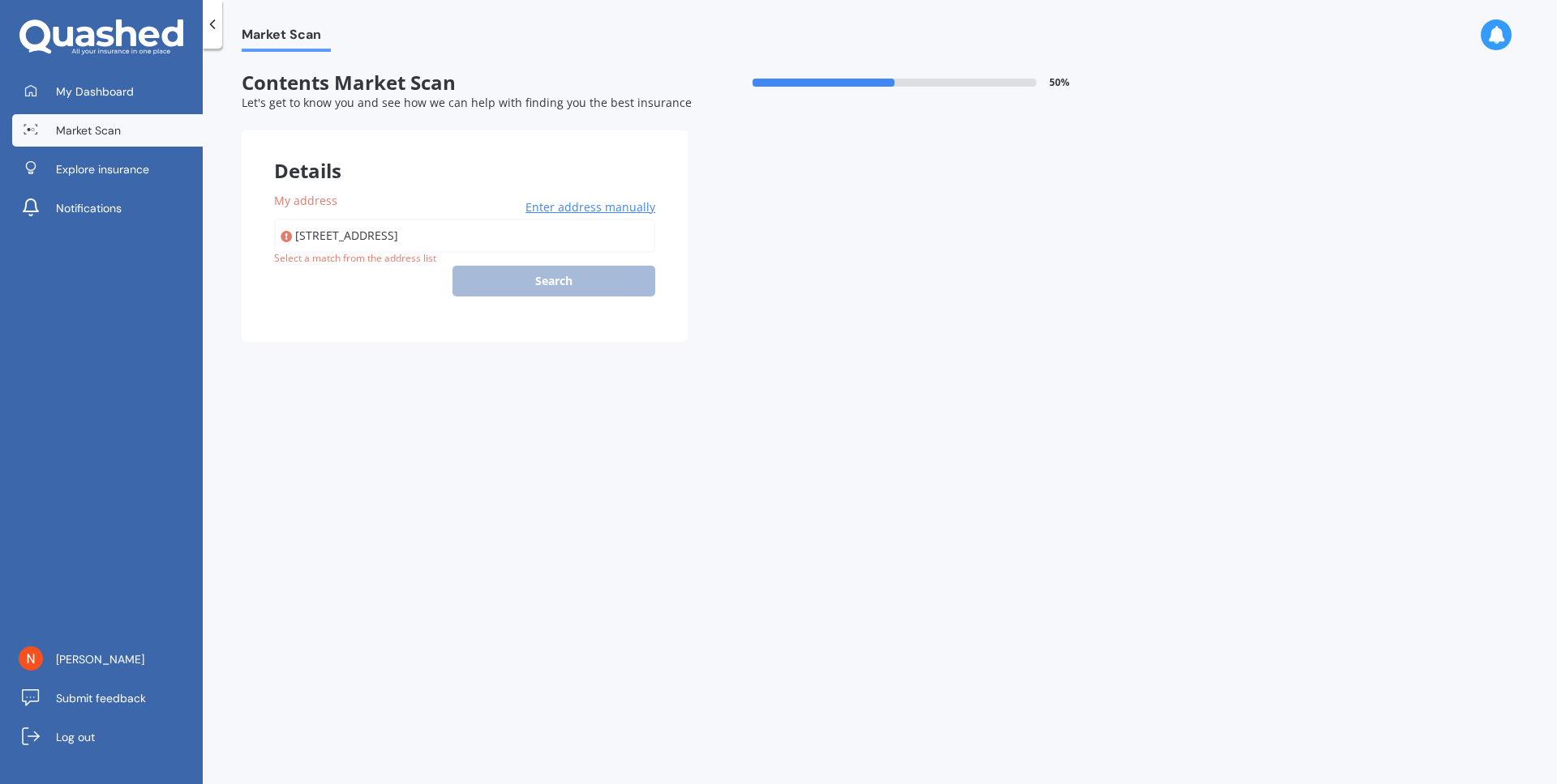
type input "[STREET_ADDRESS]"
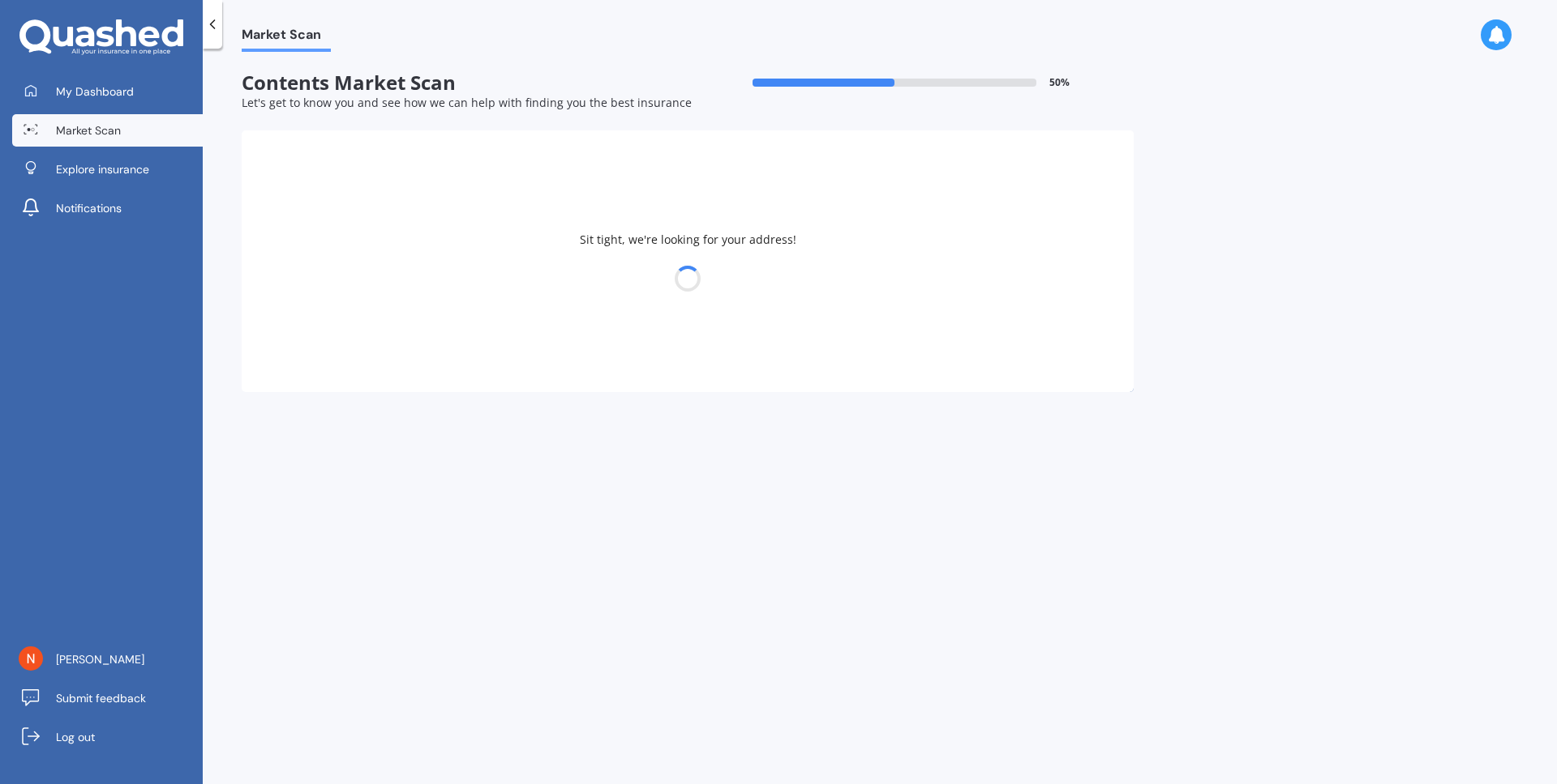
select select "19"
select select "10"
select select "1985"
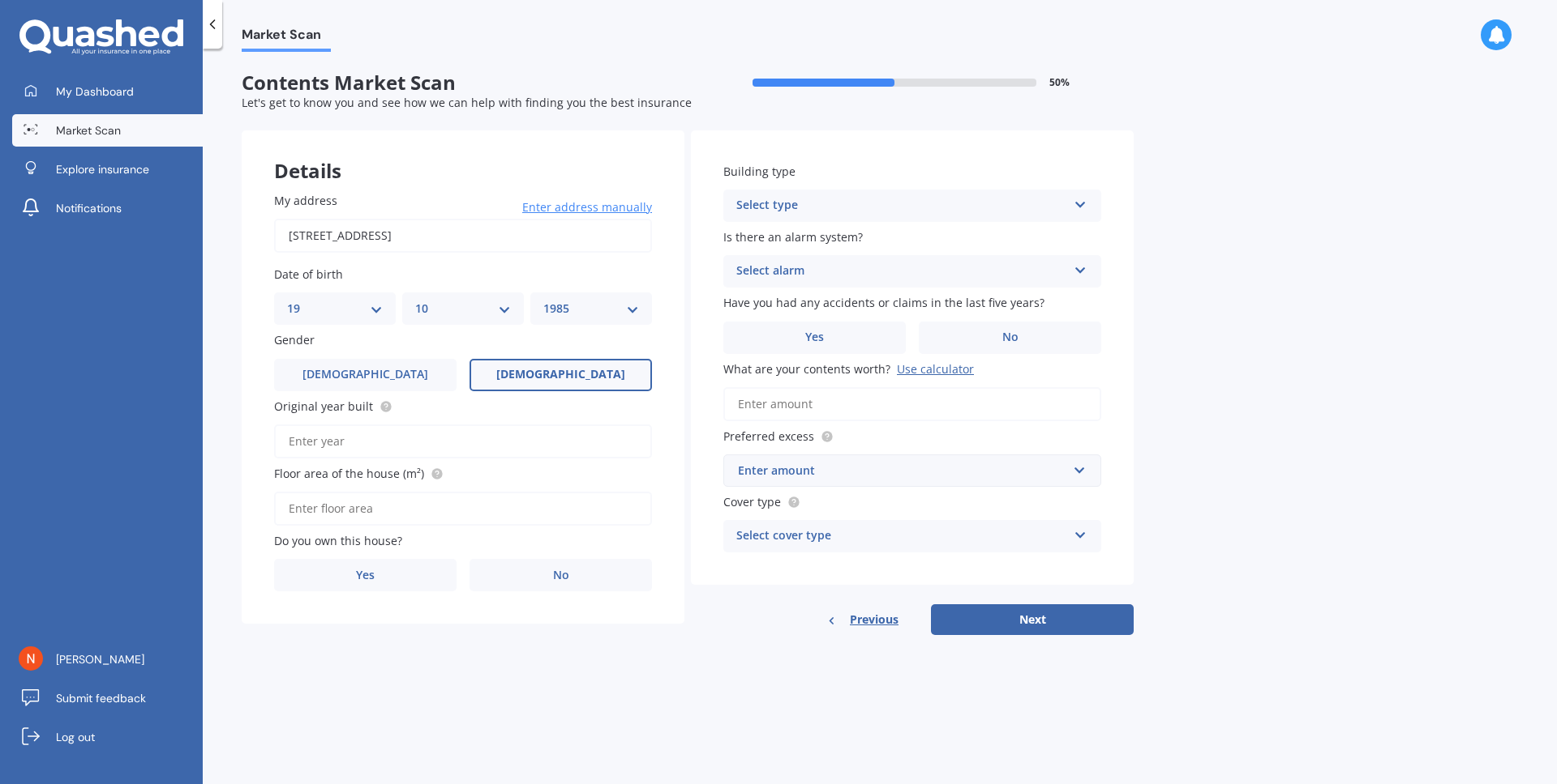
click at [401, 442] on input "Original year built" at bounding box center [463, 441] width 378 height 34
type input "2016"
click at [355, 511] on input "Floor area of the house (m²)" at bounding box center [463, 509] width 378 height 34
type input "64"
click at [366, 576] on span "Yes" at bounding box center [365, 576] width 20 height 14
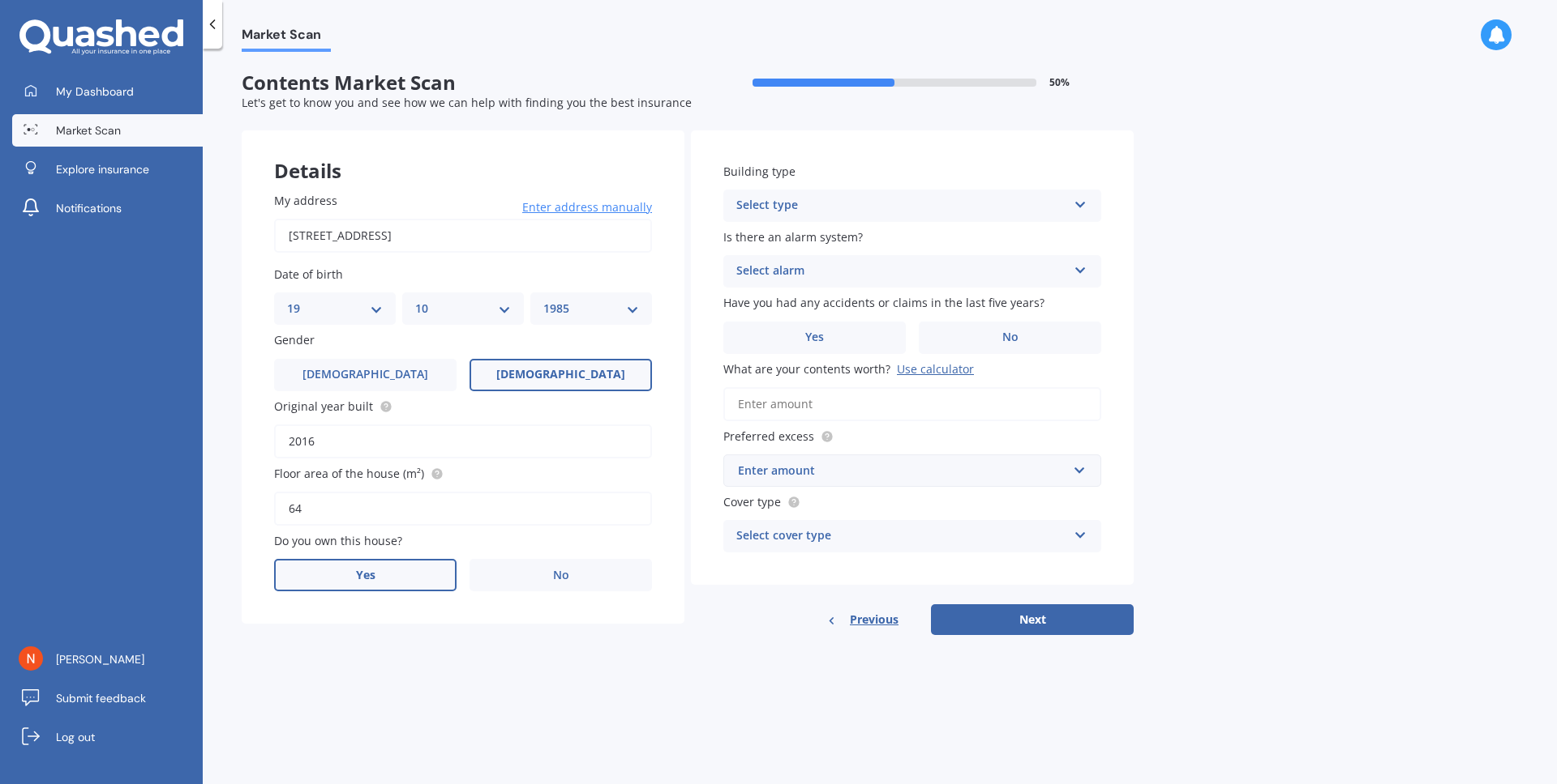
click at [0, 0] on input "Yes" at bounding box center [0, 0] width 0 height 0
click at [925, 207] on div "Select type" at bounding box center [902, 206] width 331 height 20
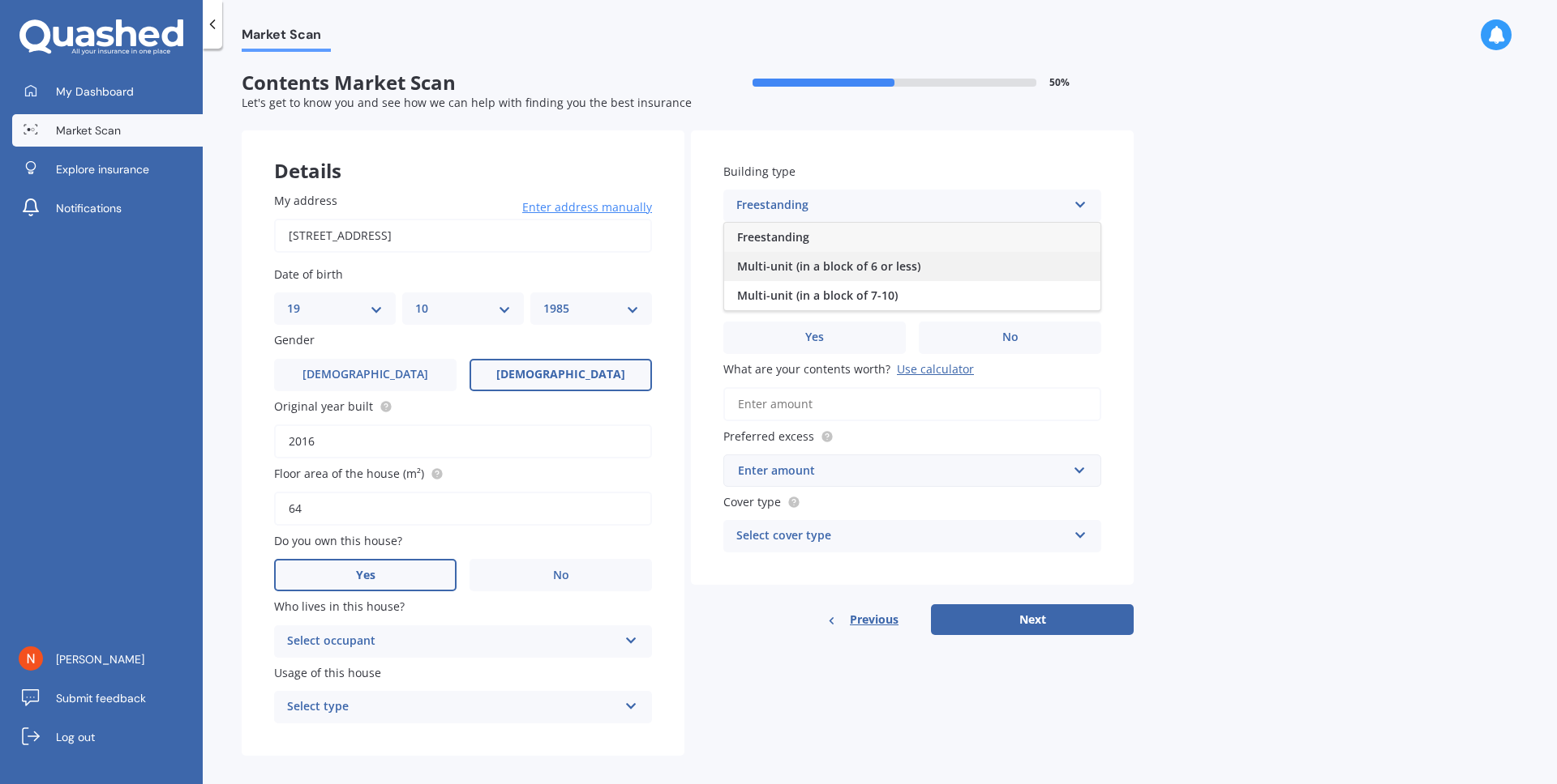
click at [884, 271] on span "Multi-unit (in a block of 6 or less)" at bounding box center [828, 266] width 183 height 16
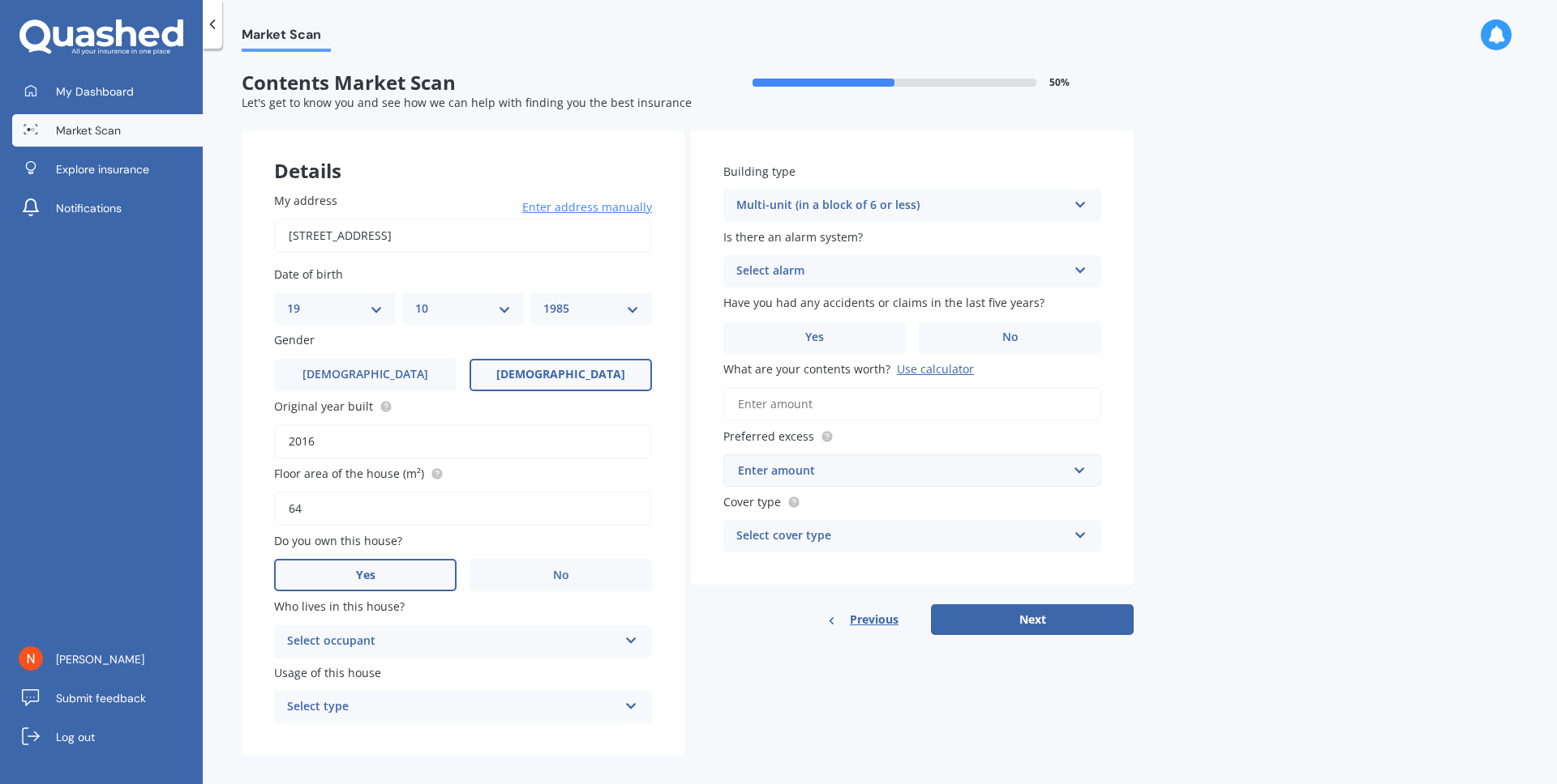
click at [1105, 208] on div "Building type Multi-unit (in a block of 6 or less) Freestanding Multi-unit (in …" at bounding box center [912, 357] width 443 height 455
click at [1086, 209] on div "Multi-unit (in a block of 6 or less) Freestanding Multi-unit (in a block of 6 o…" at bounding box center [913, 206] width 378 height 32
click at [1233, 143] on div "Market Scan Contents Market Scan 50 % Let's get to know you and see how we can …" at bounding box center [879, 420] width 1354 height 736
click at [813, 345] on label "Yes" at bounding box center [815, 338] width 182 height 32
click at [0, 0] on input "Yes" at bounding box center [0, 0] width 0 height 0
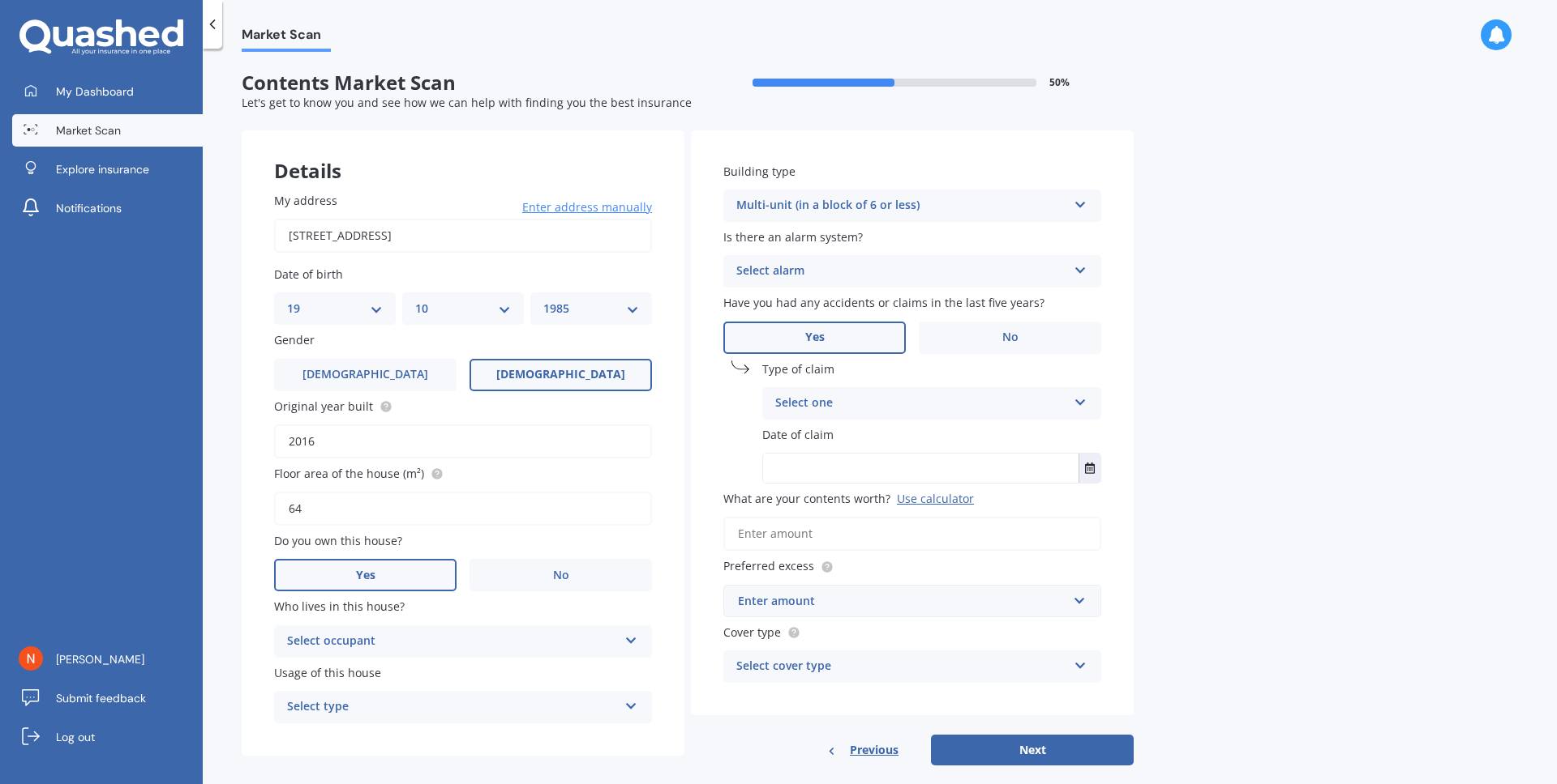
click at [887, 401] on div "Select one" at bounding box center [920, 403] width 292 height 20
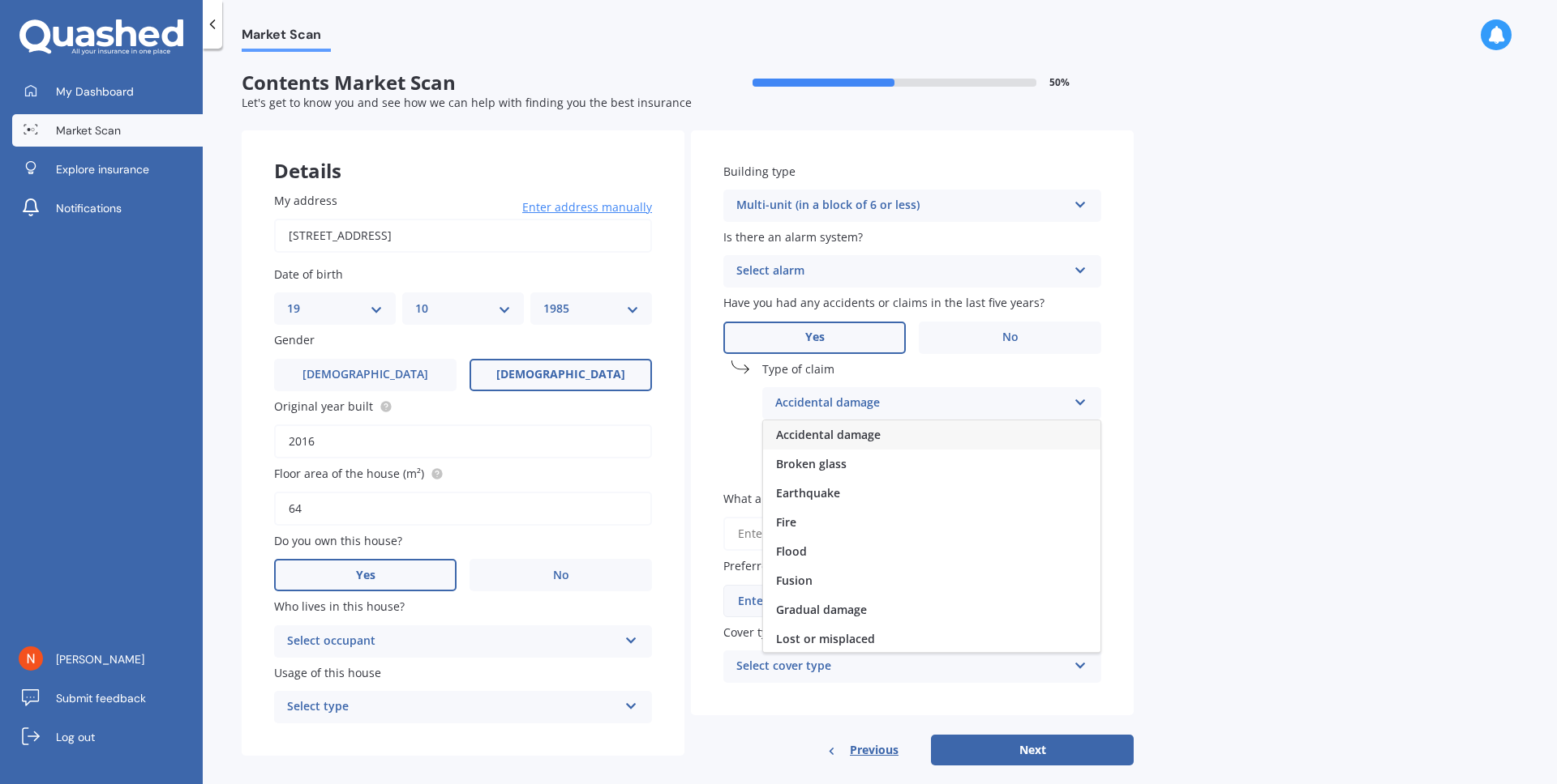
click at [855, 433] on span "Accidental damage" at bounding box center [827, 435] width 105 height 16
click at [852, 432] on label "Date of claim" at bounding box center [927, 434] width 332 height 17
click at [918, 440] on label "Date of claim" at bounding box center [927, 434] width 332 height 17
click at [1091, 464] on icon "Select date" at bounding box center [1090, 469] width 10 height 12
click at [1088, 463] on icon "Select date" at bounding box center [1090, 469] width 10 height 12
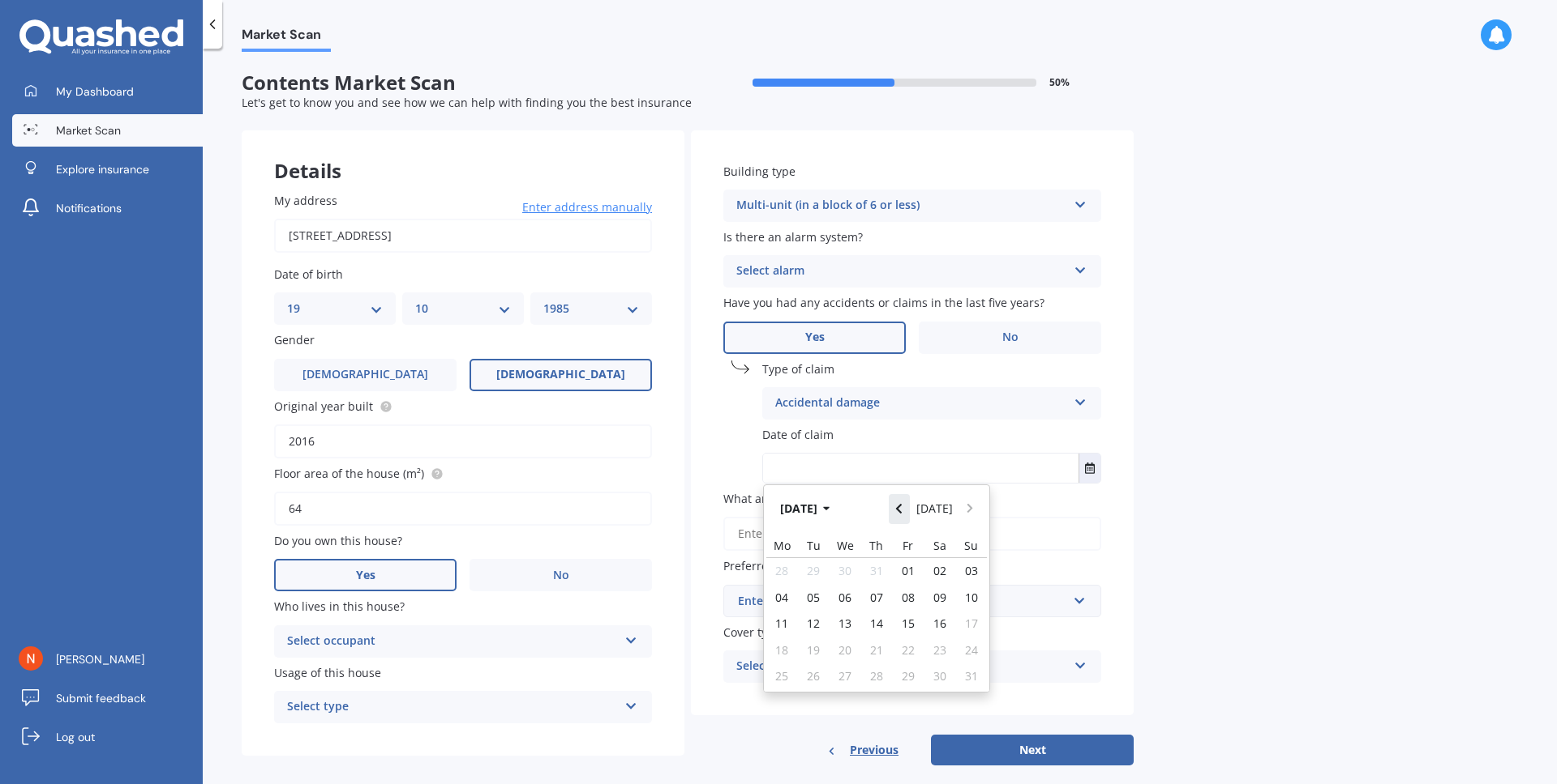
click at [902, 516] on button "Navigate back" at bounding box center [899, 509] width 22 height 29
click at [938, 626] on span "19" at bounding box center [939, 623] width 13 height 16
type input "[DATE]"
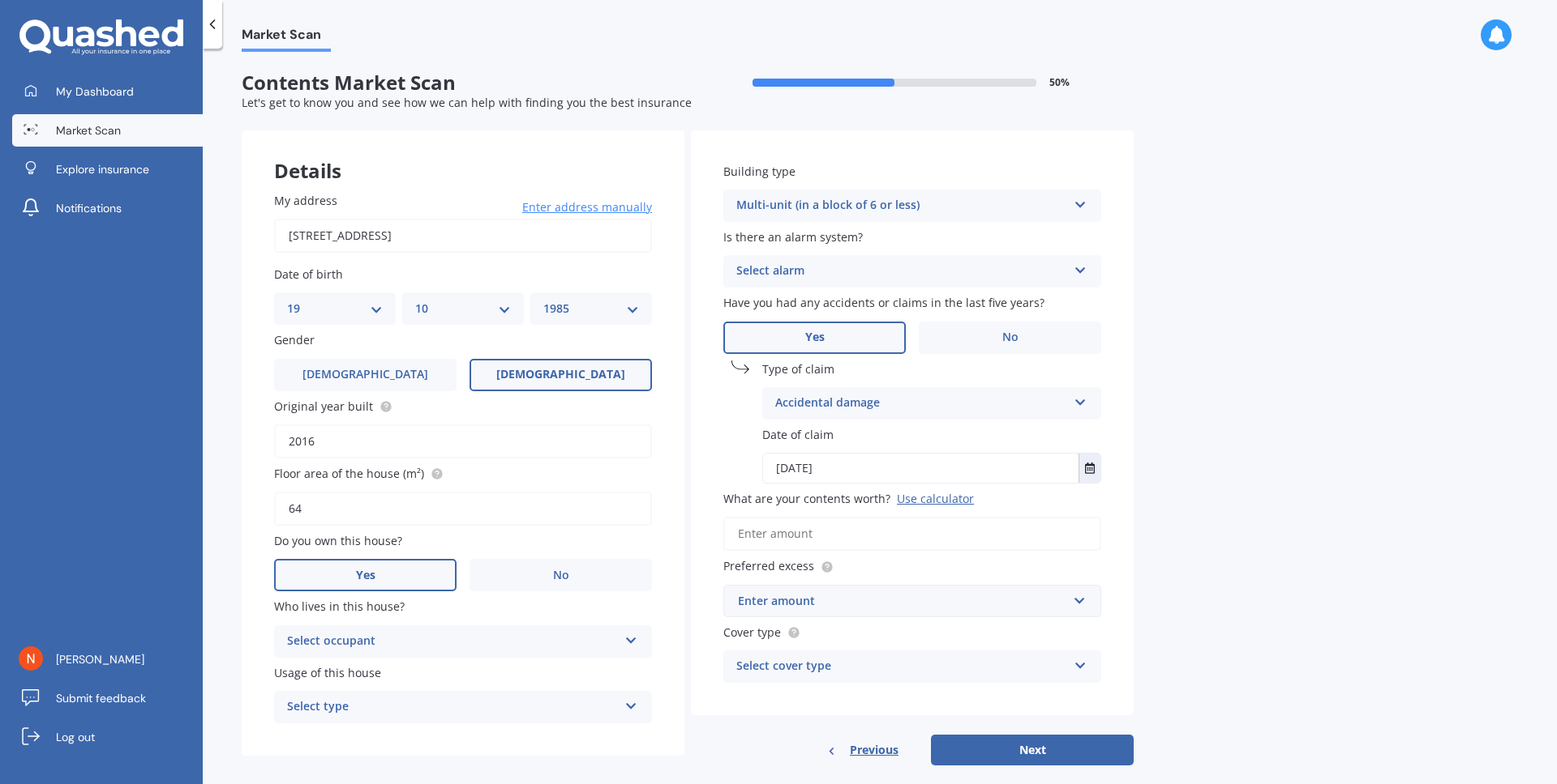
click at [836, 530] on input "What are your contents worth? Use calculator" at bounding box center [913, 533] width 378 height 34
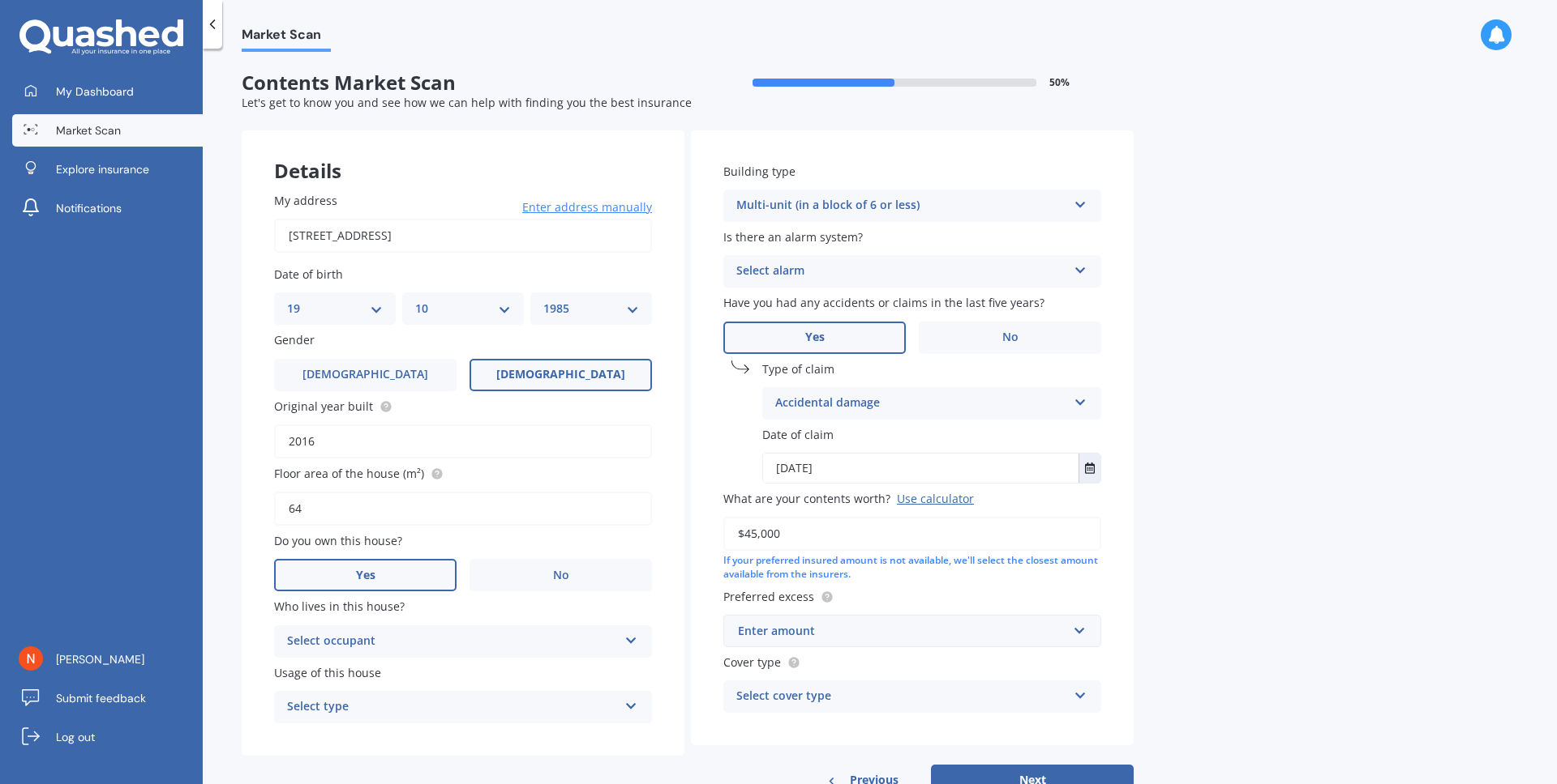
type input "$45,000"
click at [1396, 628] on div "Market Scan Contents Market Scan 50 % Let's get to know you and see how we can …" at bounding box center [879, 420] width 1354 height 736
click at [1018, 643] on input "text" at bounding box center [906, 630] width 363 height 30
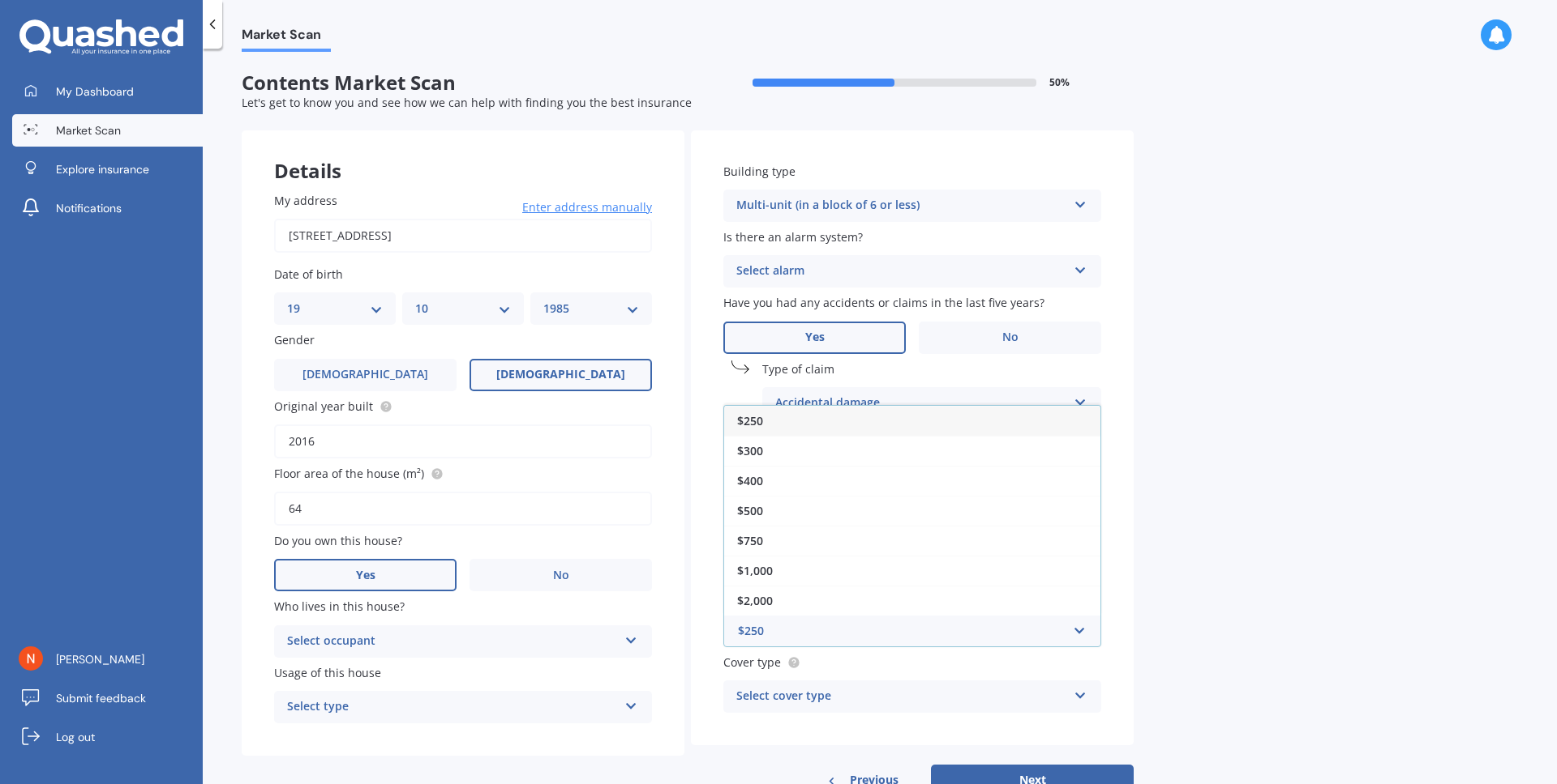
click at [1029, 430] on div "$250" at bounding box center [912, 421] width 376 height 30
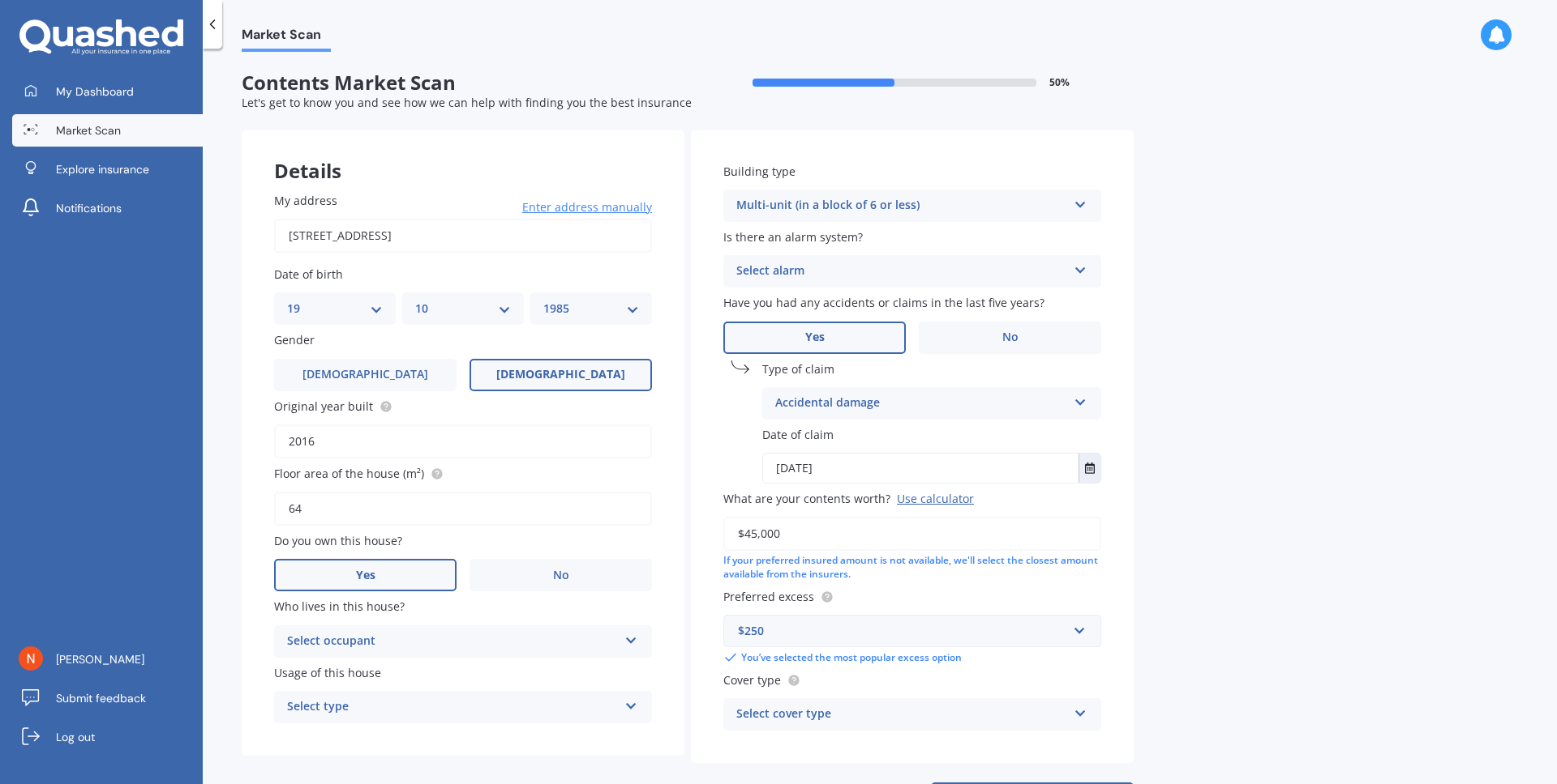
scroll to position [71, 0]
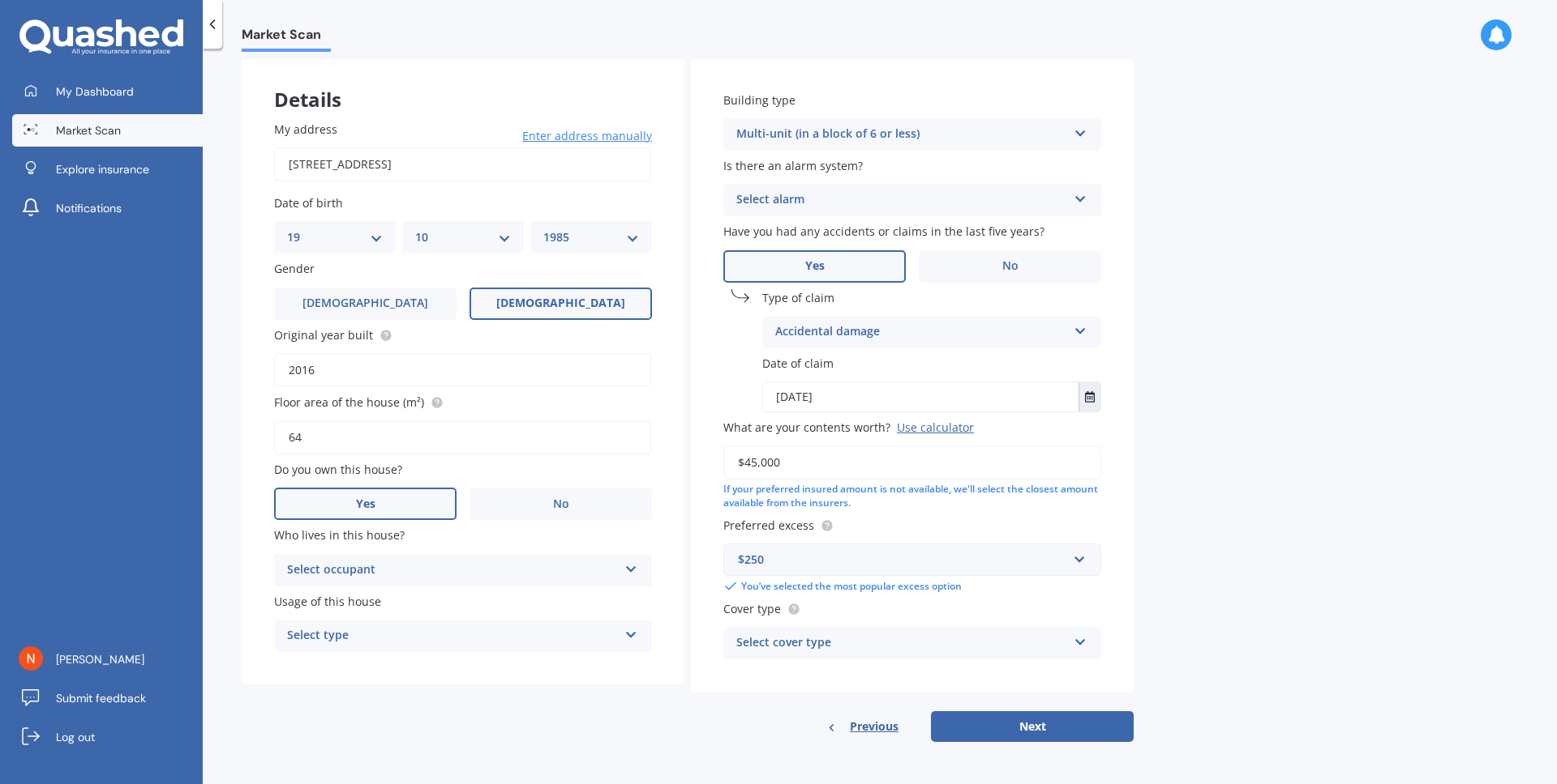
click at [1085, 646] on div "Select cover type High Limited" at bounding box center [913, 643] width 378 height 32
click at [555, 680] on div "My address 503/[GEOGRAPHIC_DATA] 1021 Enter address manually Search Date of bir…" at bounding box center [463, 386] width 443 height 596
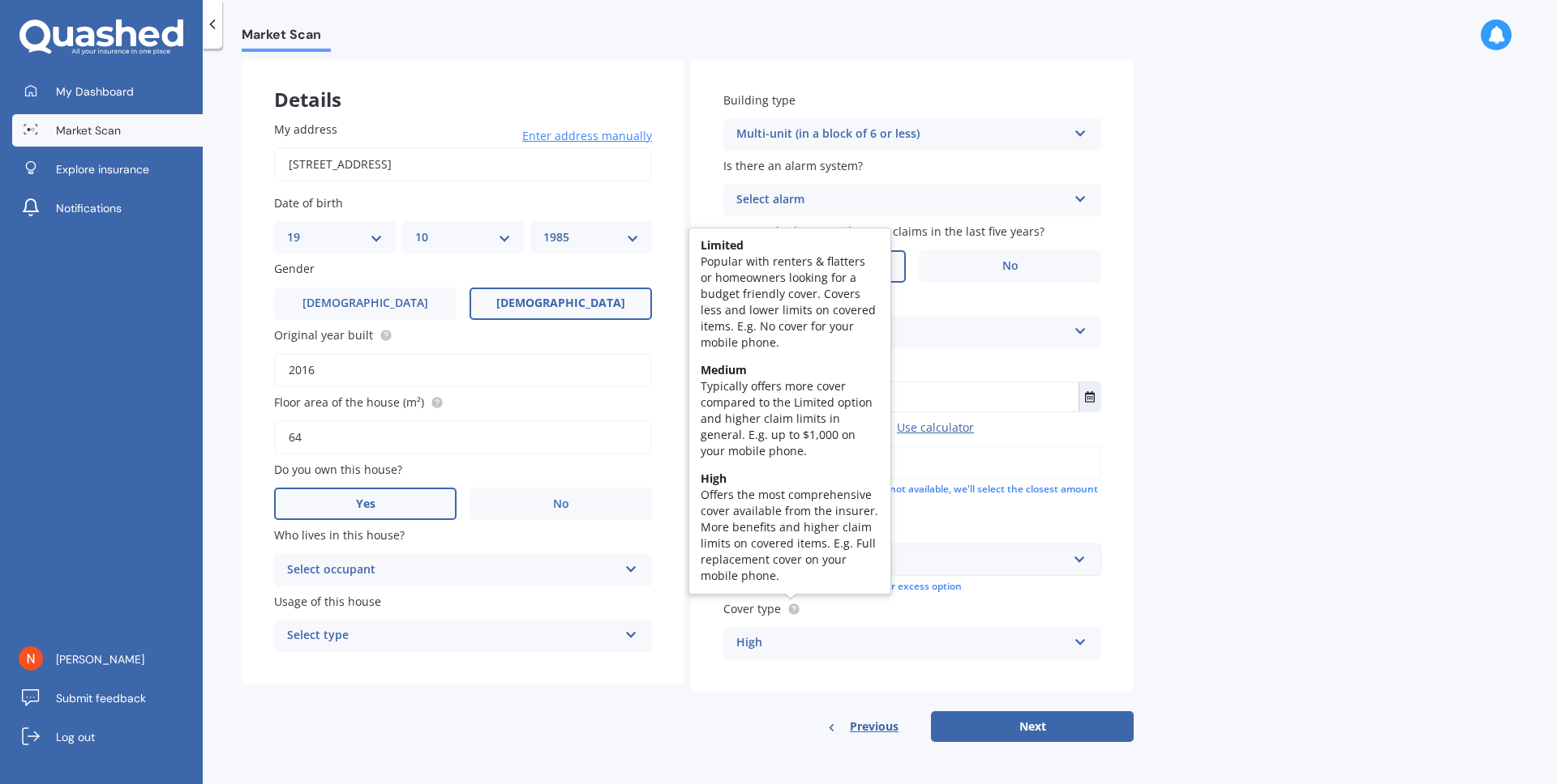
click at [794, 610] on icon at bounding box center [793, 608] width 3 height 3
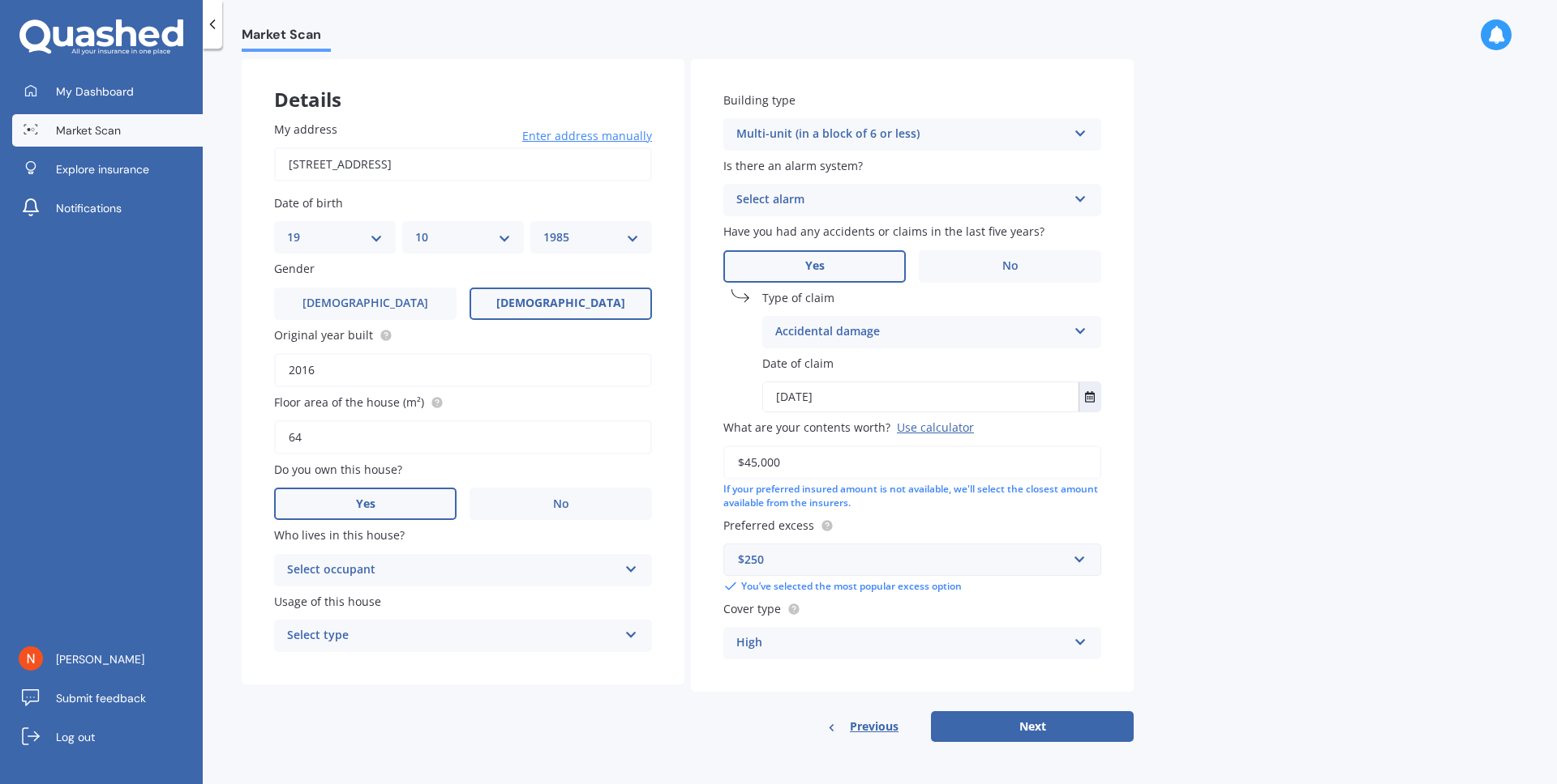
click at [772, 642] on div "High" at bounding box center [902, 643] width 331 height 20
click at [780, 675] on div "High" at bounding box center [912, 675] width 376 height 29
click at [1058, 740] on button "Next" at bounding box center [1031, 726] width 203 height 30
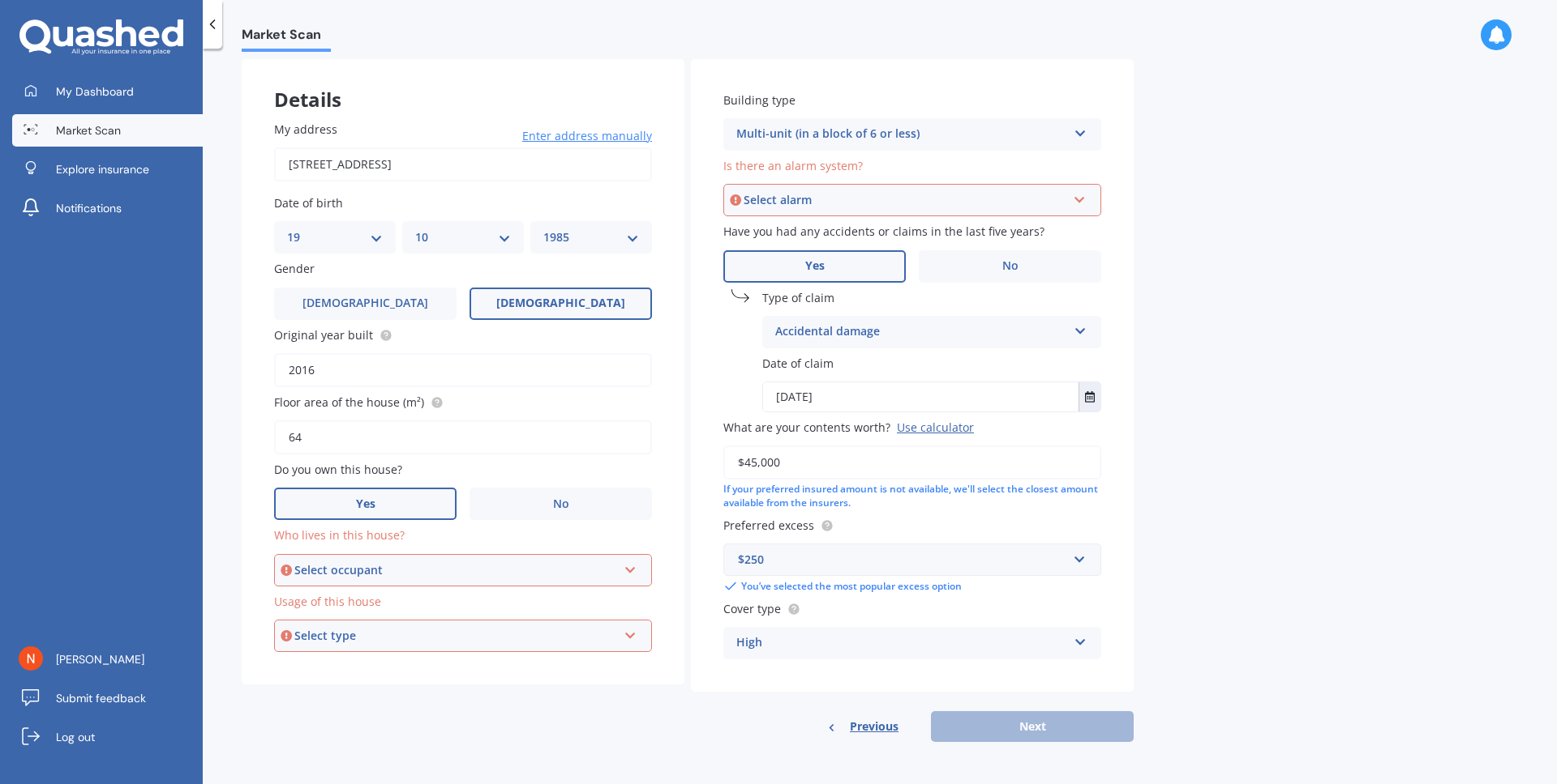
click at [506, 576] on div "Select occupant" at bounding box center [456, 571] width 323 height 18
click at [480, 586] on div "Owner" at bounding box center [463, 601] width 376 height 30
click at [528, 571] on div "Select occupant" at bounding box center [456, 571] width 323 height 18
click at [447, 600] on div "Owner" at bounding box center [462, 601] width 374 height 29
click at [449, 633] on div "Select type" at bounding box center [456, 636] width 323 height 18
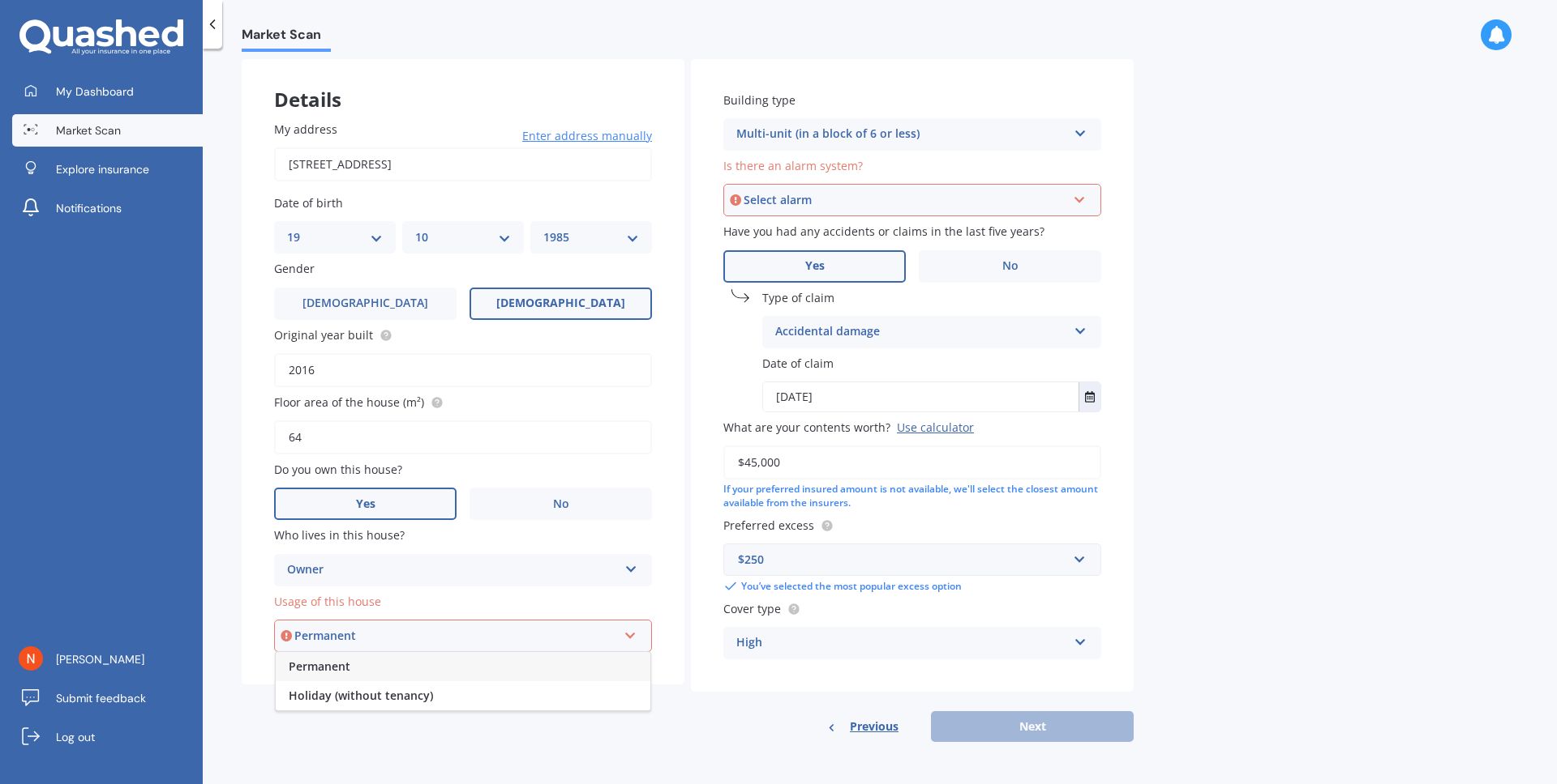
click at [439, 661] on div "Permanent" at bounding box center [462, 667] width 374 height 29
click at [578, 680] on div "My address 503/[GEOGRAPHIC_DATA] 1021 Enter address manually Search Date of bir…" at bounding box center [463, 386] width 443 height 596
click at [1017, 196] on div "Select alarm" at bounding box center [905, 200] width 323 height 18
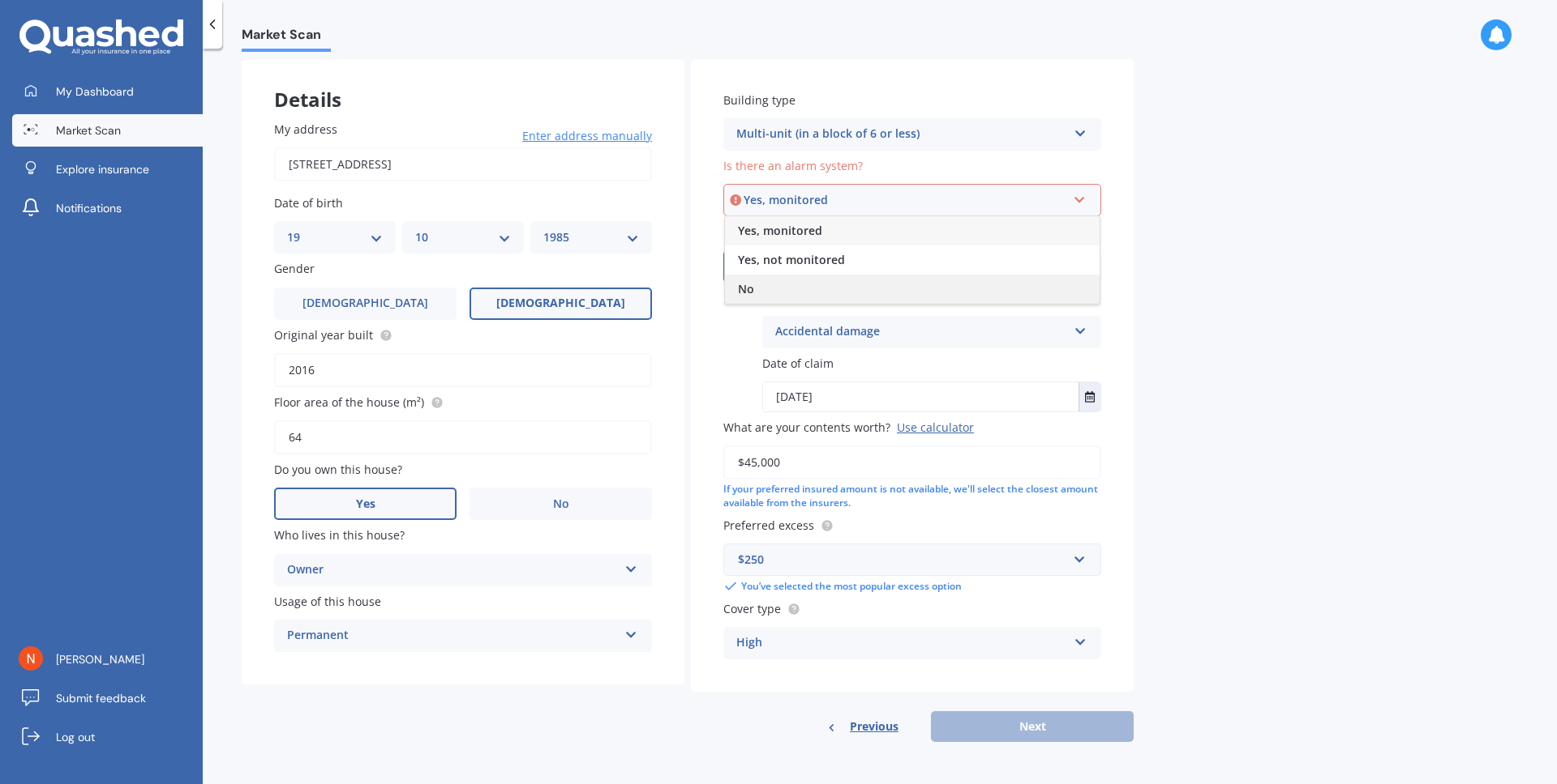
click at [881, 280] on div "No" at bounding box center [912, 290] width 374 height 29
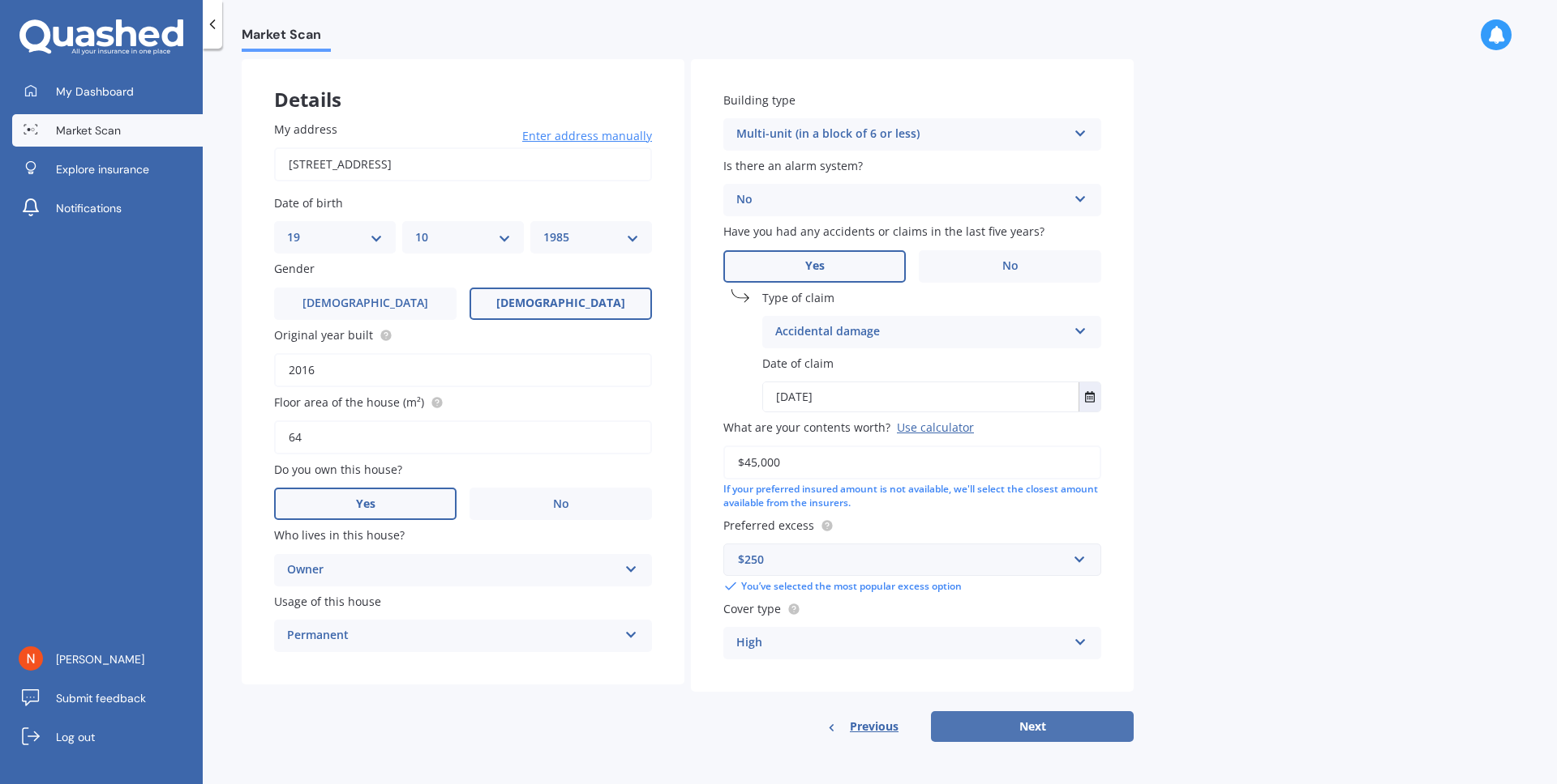
click at [1019, 720] on button "Next" at bounding box center [1031, 726] width 203 height 30
select select "19"
select select "10"
select select "1985"
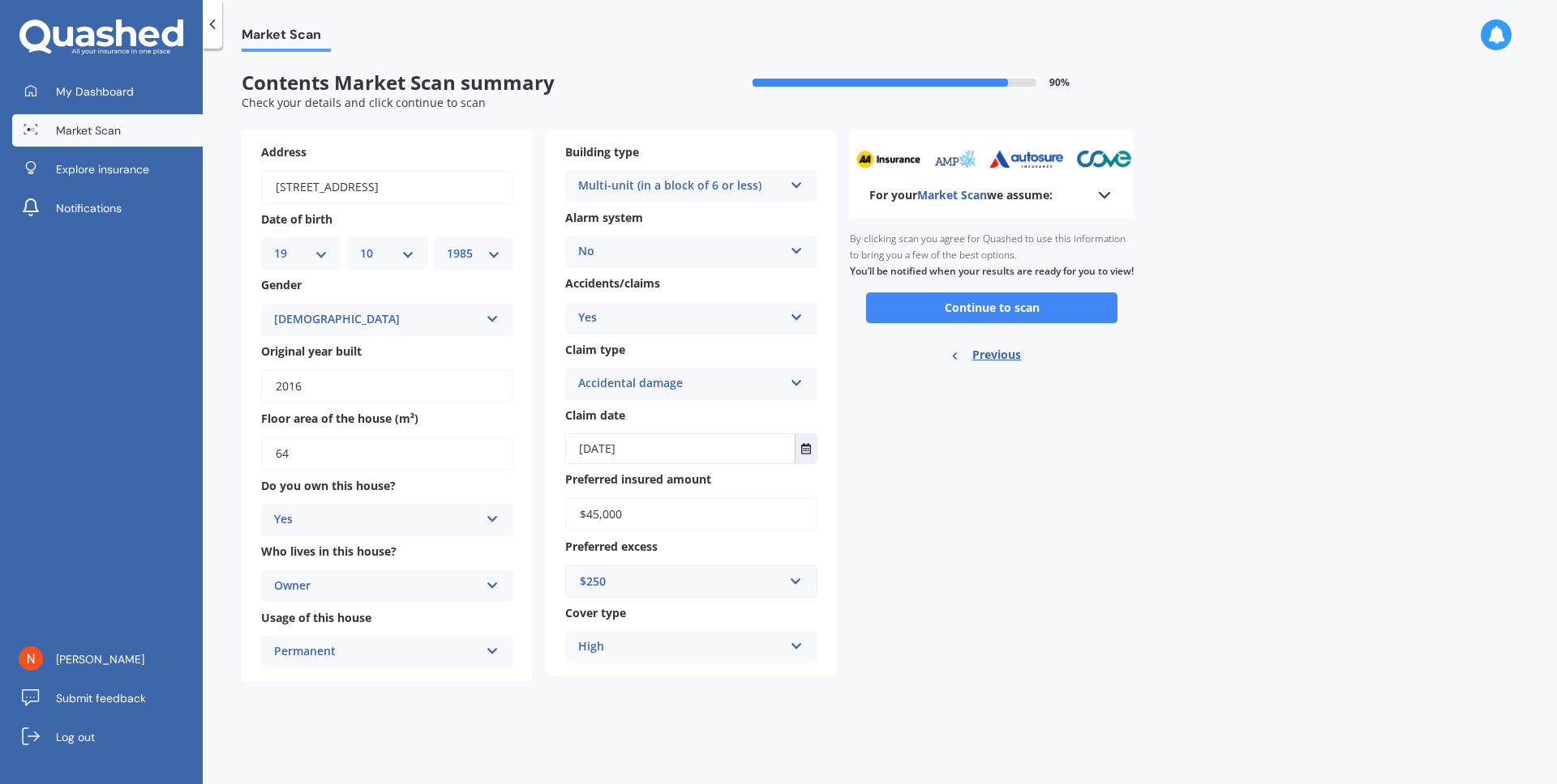
scroll to position [0, 0]
click at [954, 320] on button "Continue to scan" at bounding box center [991, 307] width 252 height 30
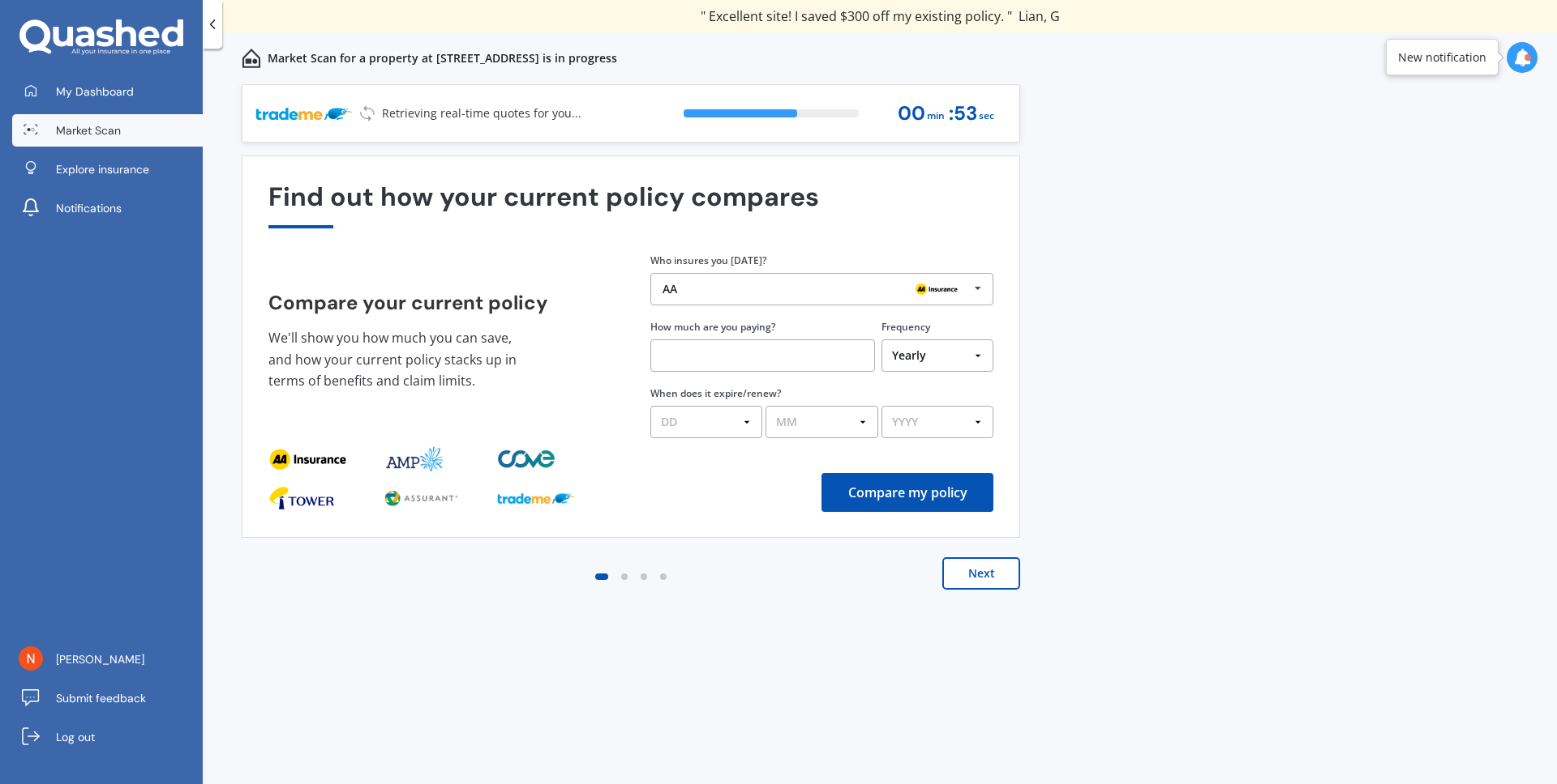
click at [1123, 119] on div "Previous 60,000+ Kiwis have signed up to shop and save on insurance with us " H…" at bounding box center [879, 452] width 1354 height 736
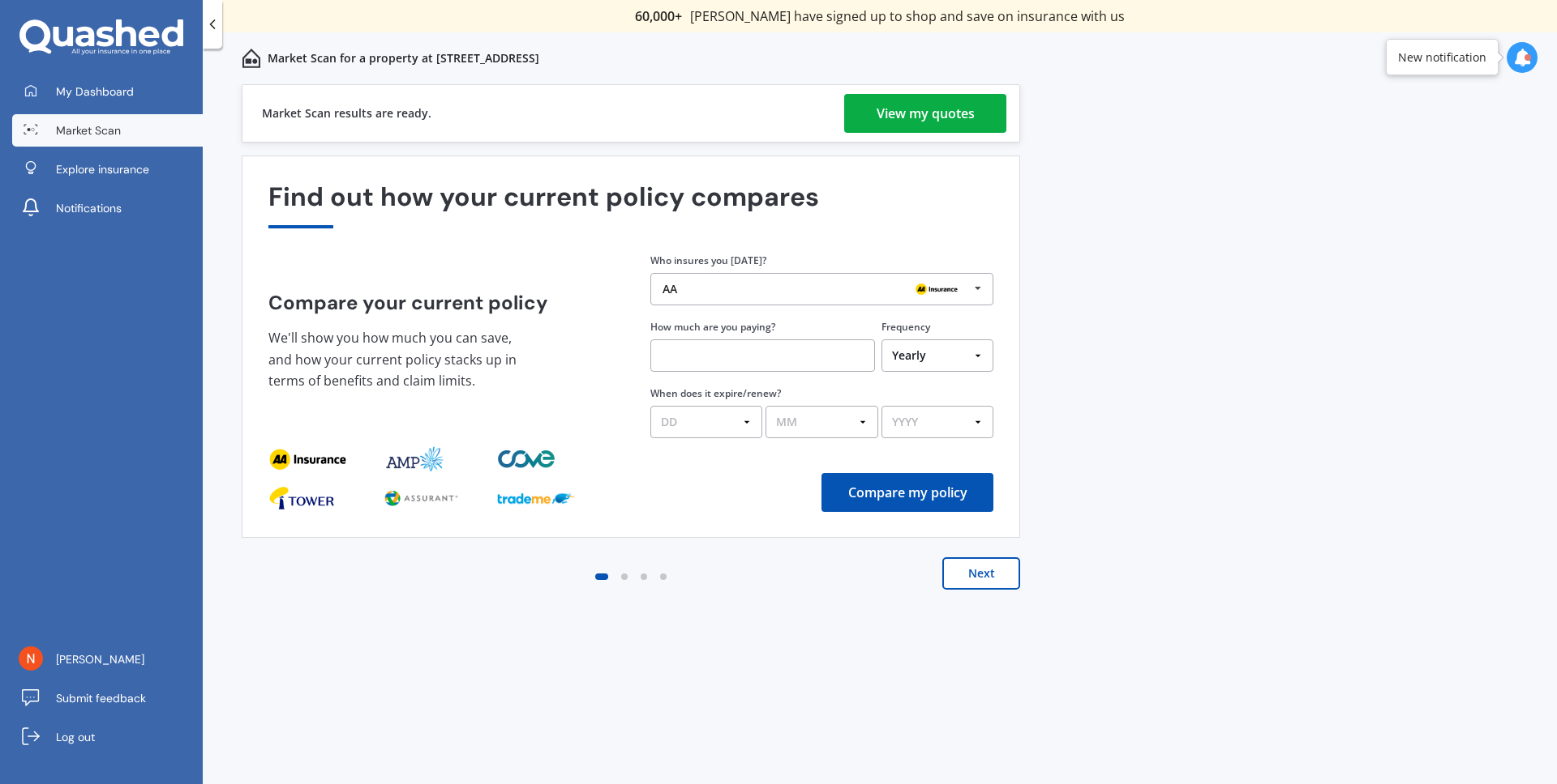
click at [965, 111] on div "View my quotes" at bounding box center [925, 114] width 98 height 39
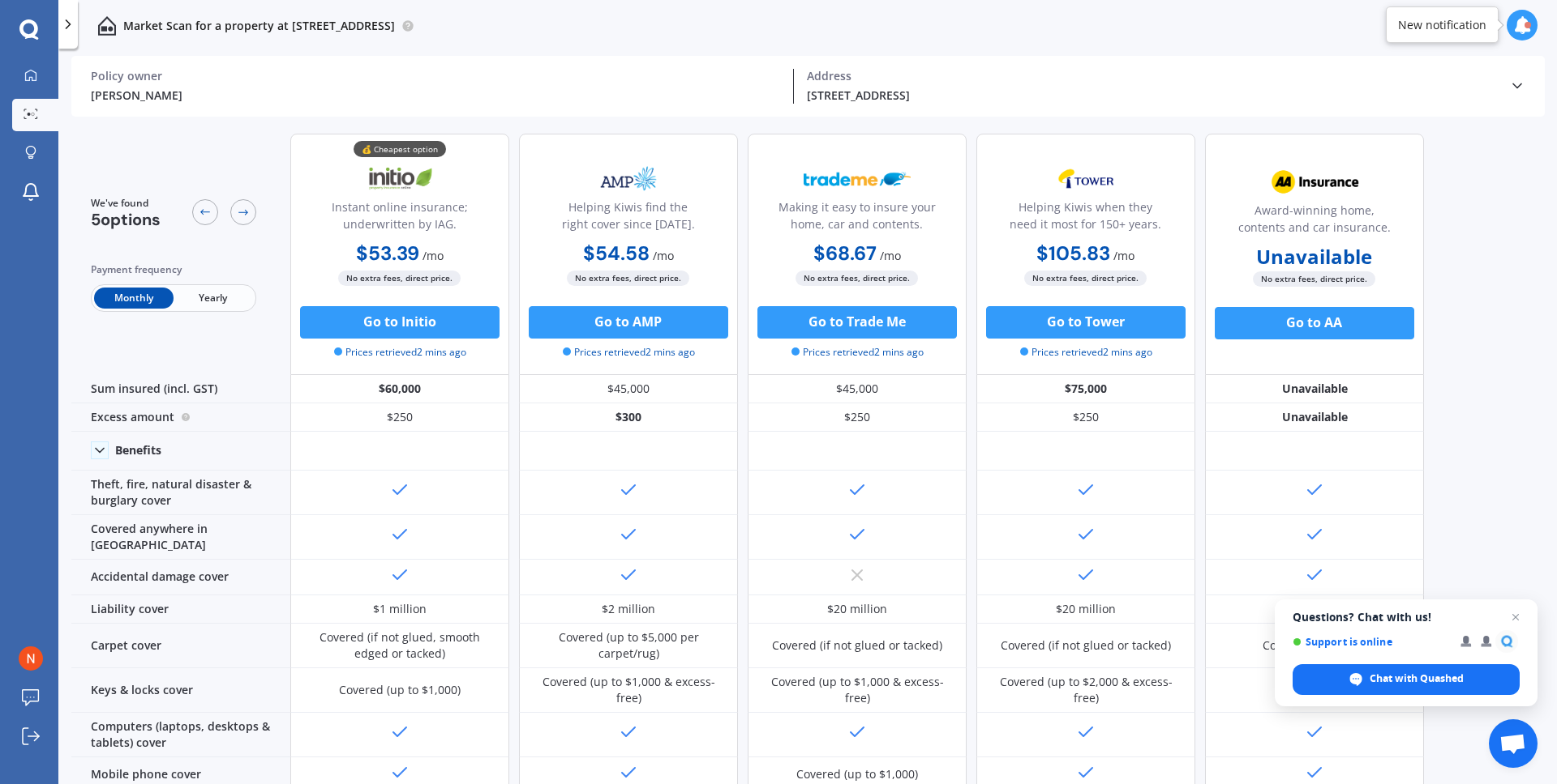
click at [217, 298] on span "Yearly" at bounding box center [212, 299] width 79 height 22
